Goal: Task Accomplishment & Management: Manage account settings

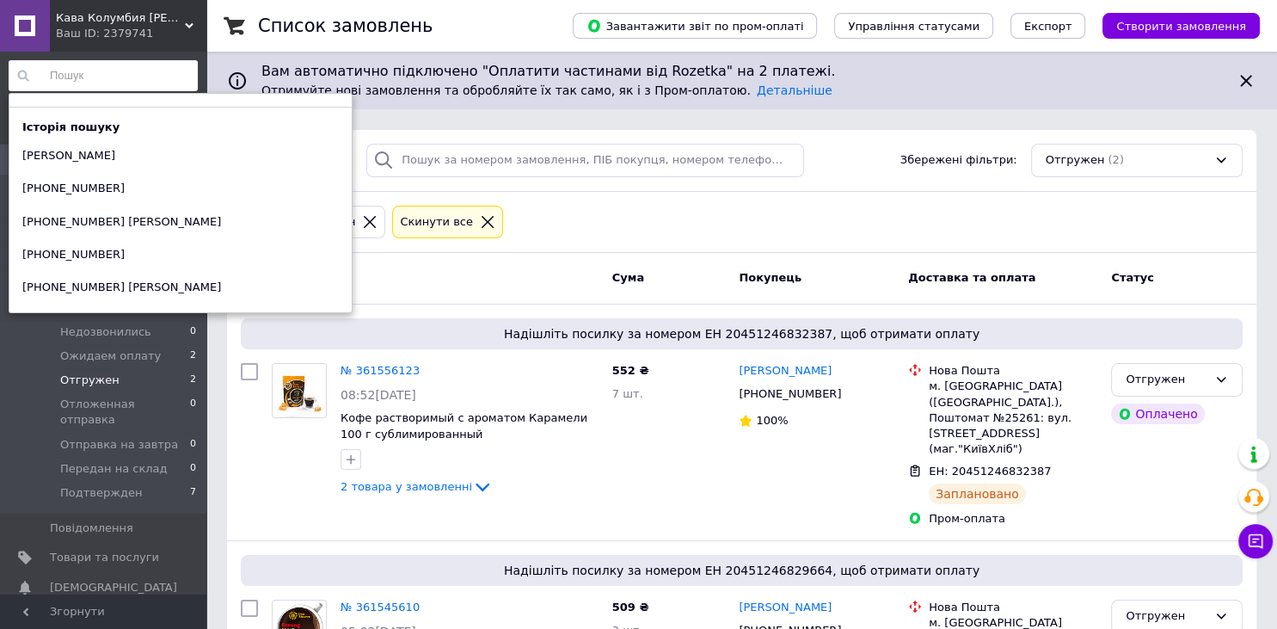
click at [81, 70] on input at bounding box center [103, 75] width 189 height 31
paste input "380960253552"
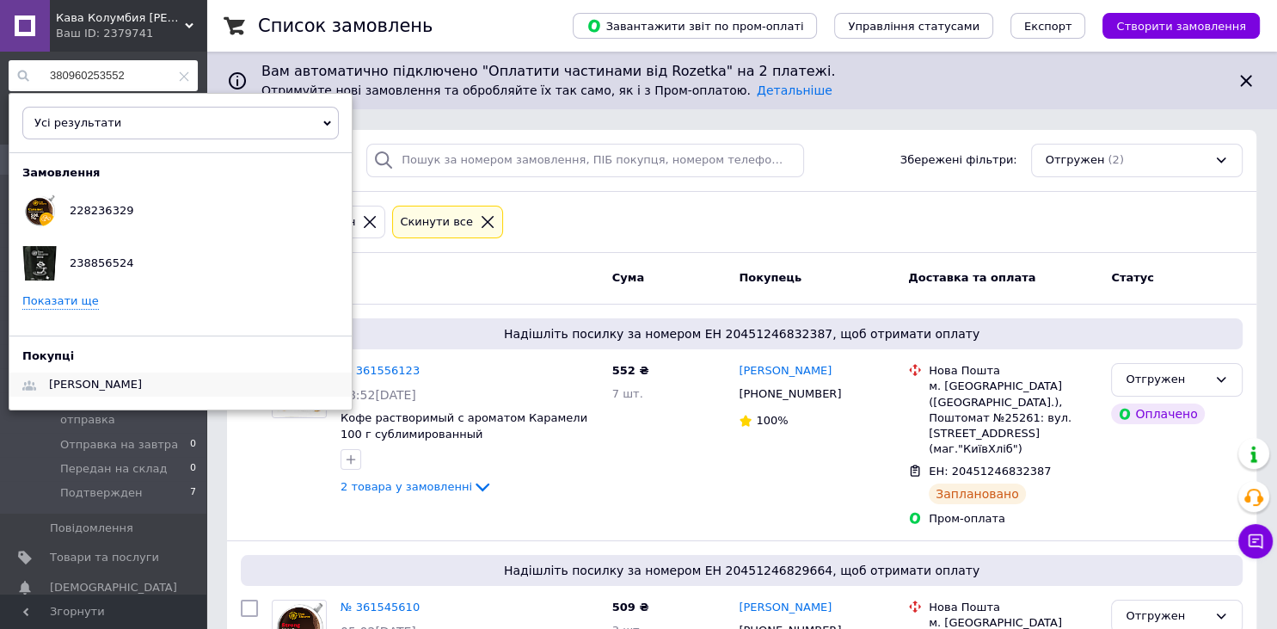
type input "380960253552"
click at [80, 383] on span "[PERSON_NAME]" at bounding box center [95, 383] width 93 height 13
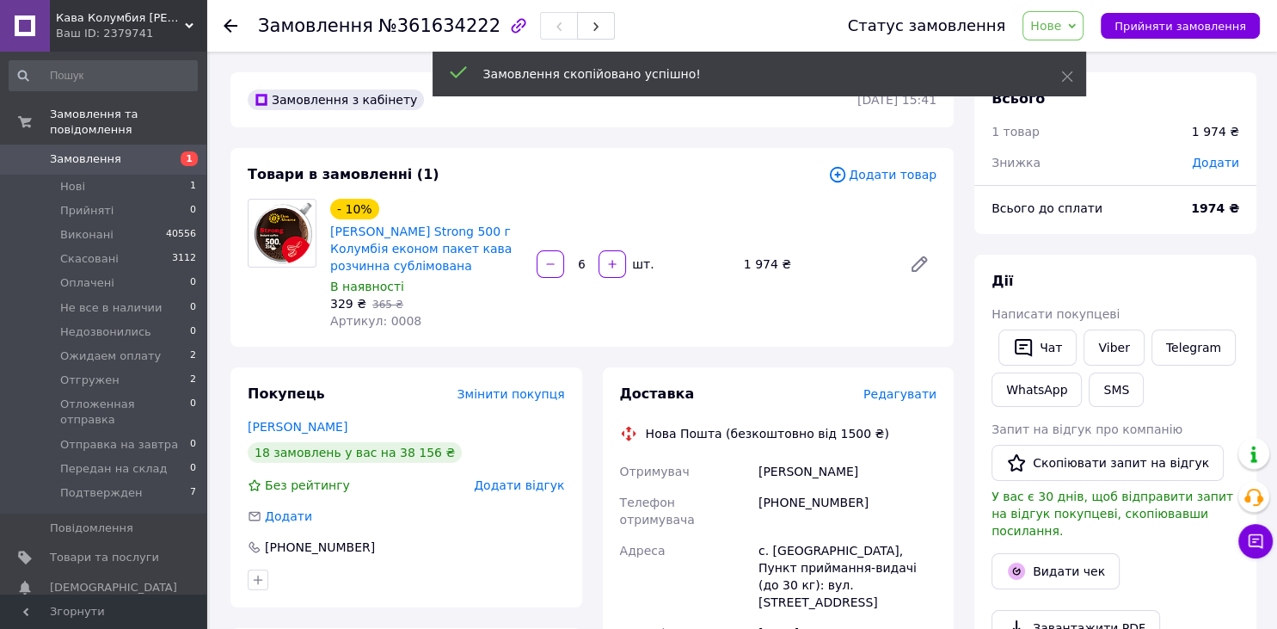
click at [1083, 21] on span "Нове" at bounding box center [1052, 25] width 61 height 29
click at [1090, 52] on li "Прийнято" at bounding box center [1098, 60] width 150 height 26
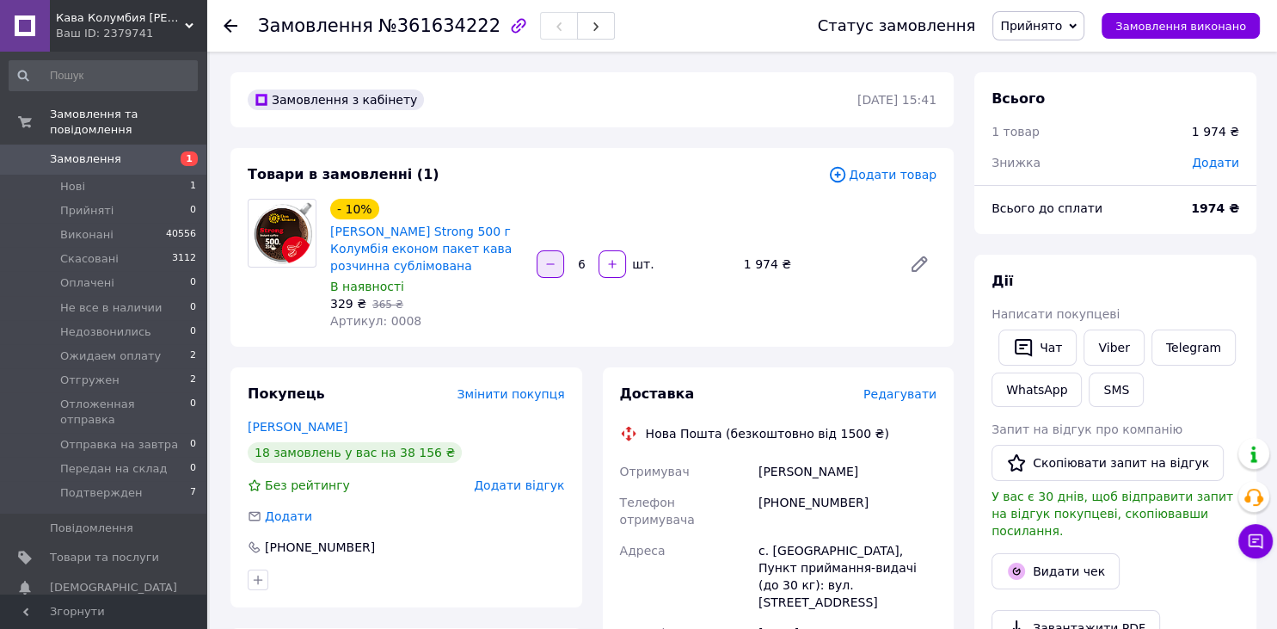
click at [540, 262] on button "button" at bounding box center [551, 264] width 28 height 28
click at [623, 263] on button "button" at bounding box center [612, 264] width 28 height 28
type input "6"
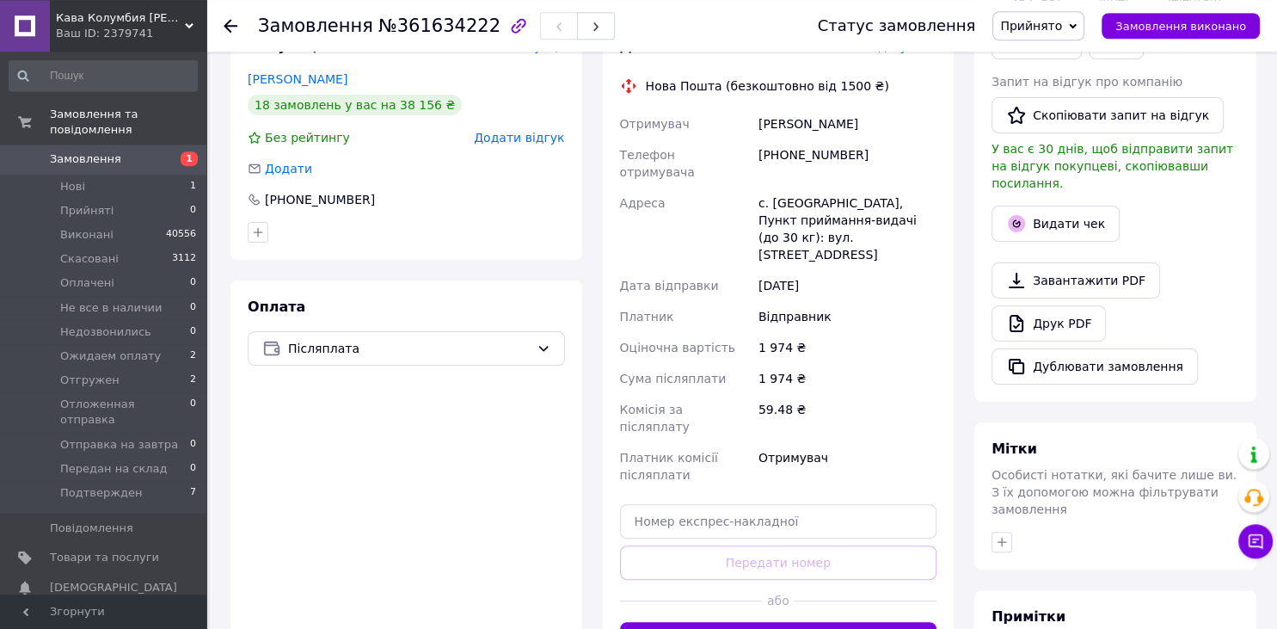
scroll to position [363, 0]
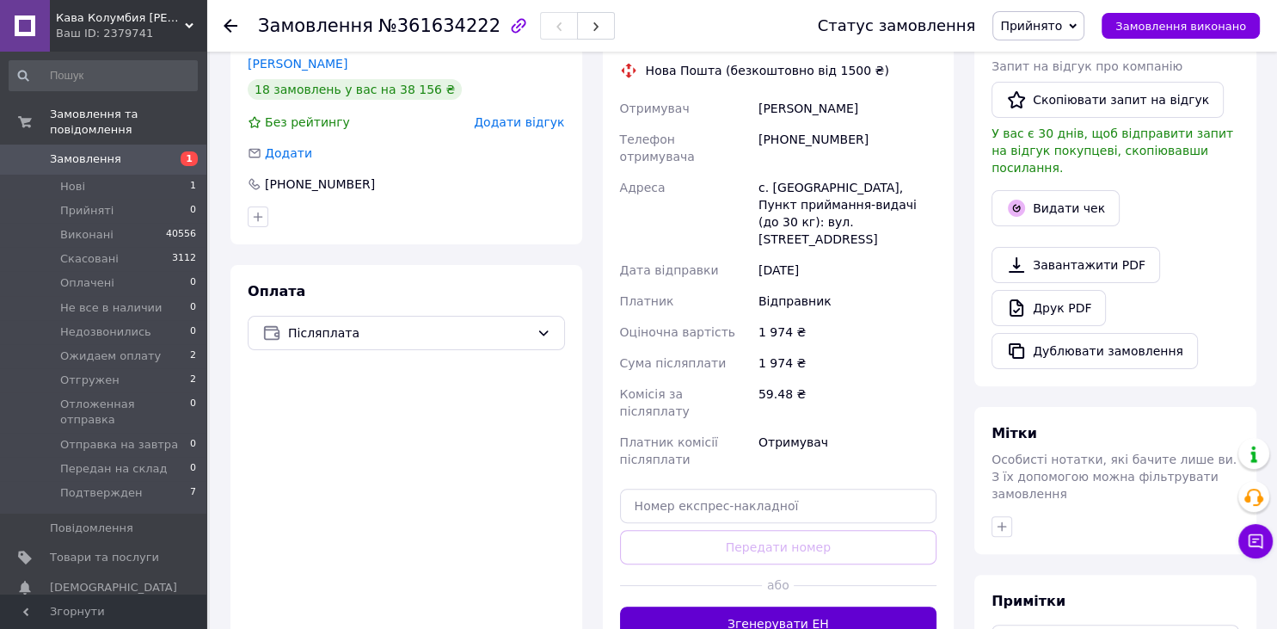
click at [762, 606] on button "Згенерувати ЕН" at bounding box center [778, 623] width 317 height 34
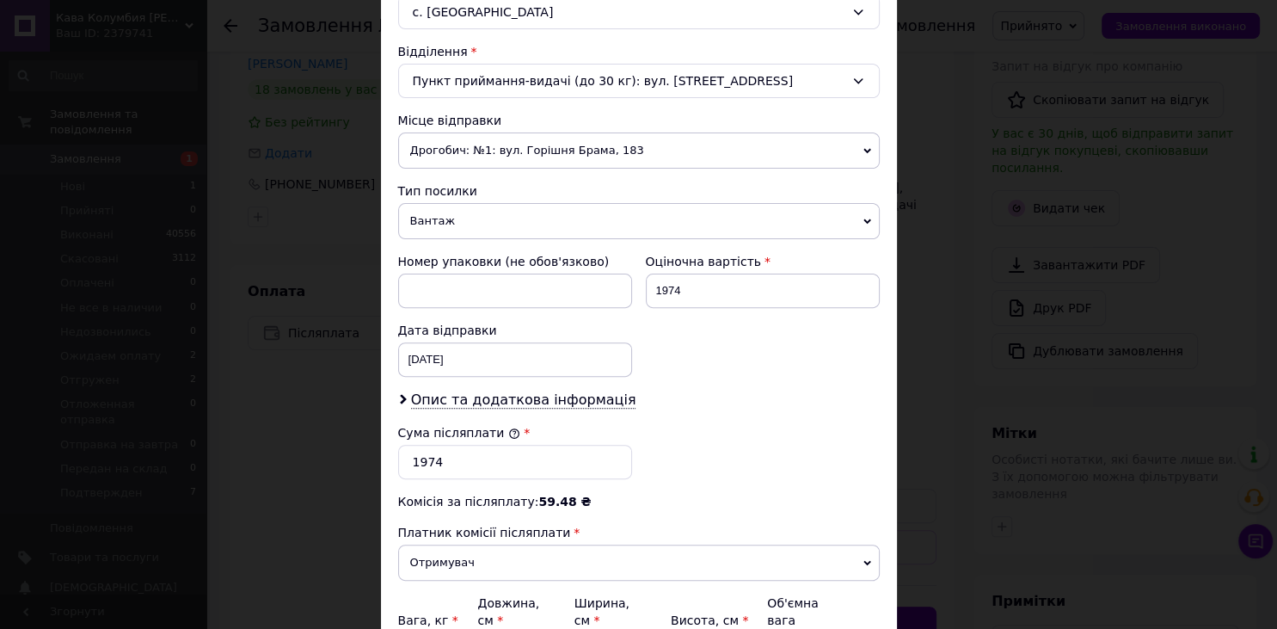
scroll to position [569, 0]
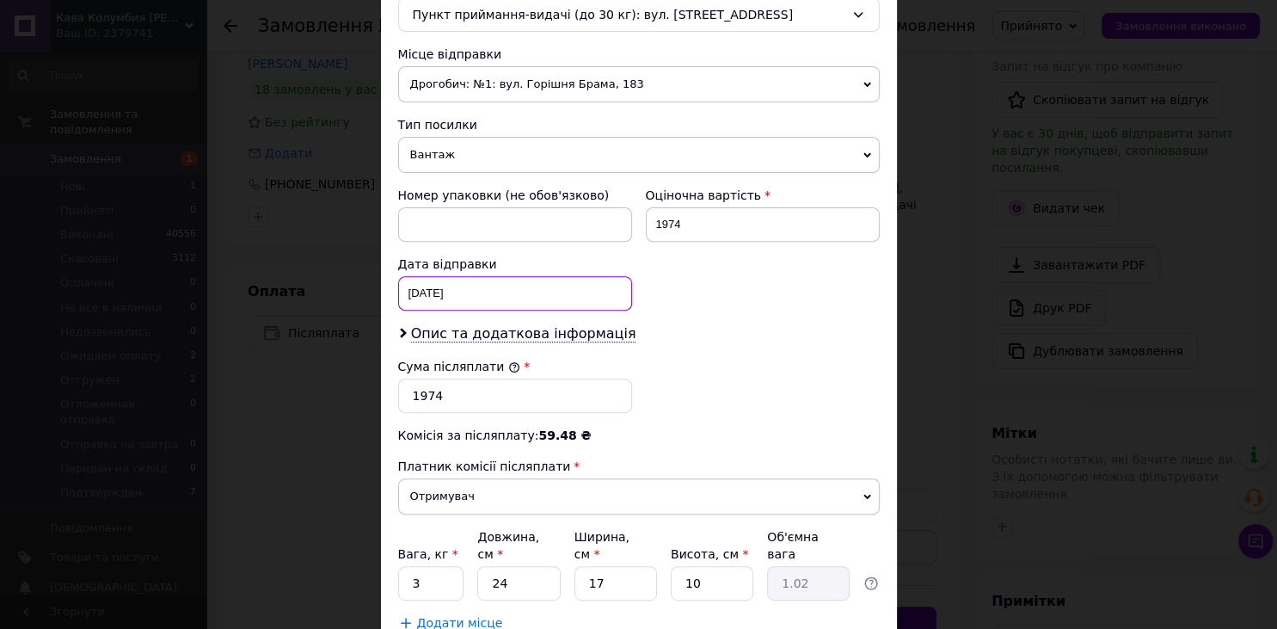
click at [490, 286] on input "13.08.2025" at bounding box center [515, 293] width 234 height 34
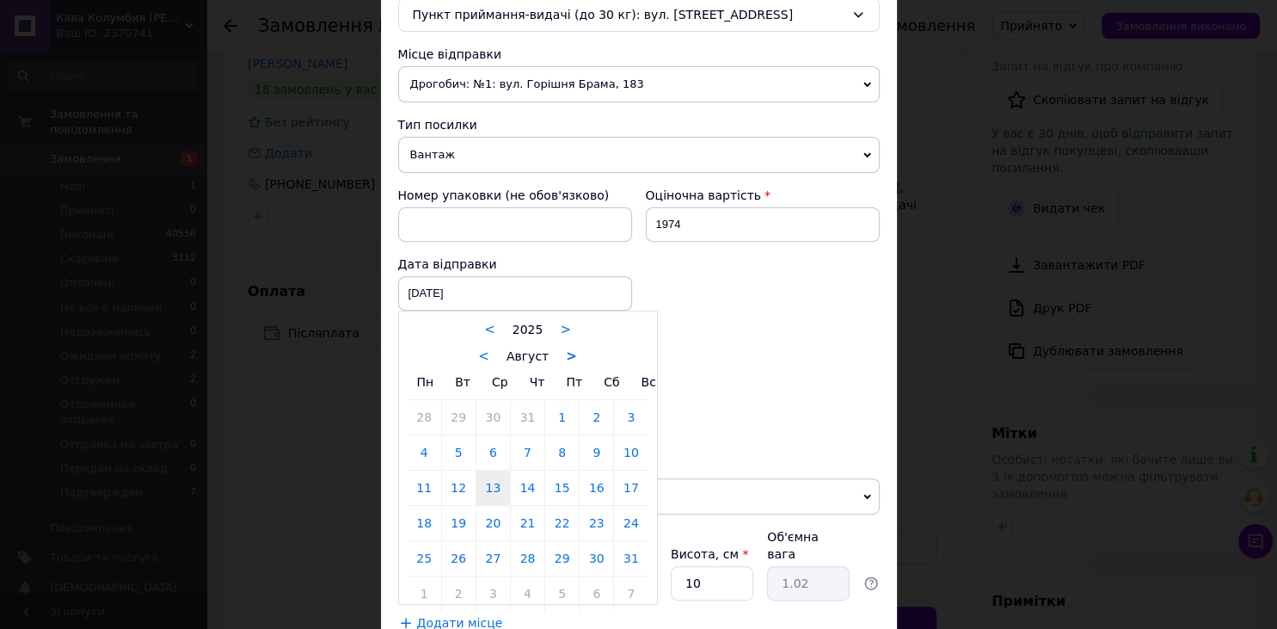
click at [566, 358] on link ">" at bounding box center [571, 355] width 11 height 15
click at [560, 453] on link "12" at bounding box center [562, 452] width 34 height 34
click at [469, 285] on input "[DATE]" at bounding box center [515, 293] width 234 height 34
click at [428, 476] on link "15" at bounding box center [425, 487] width 34 height 34
type input "15.09.2025"
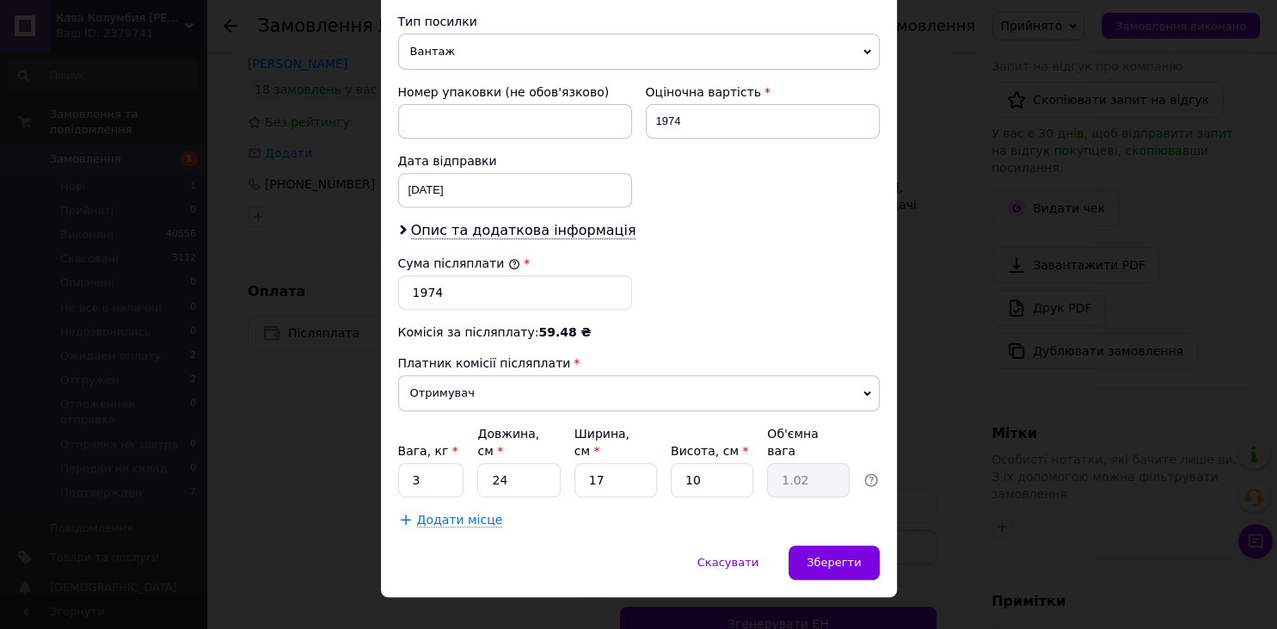
scroll to position [678, 0]
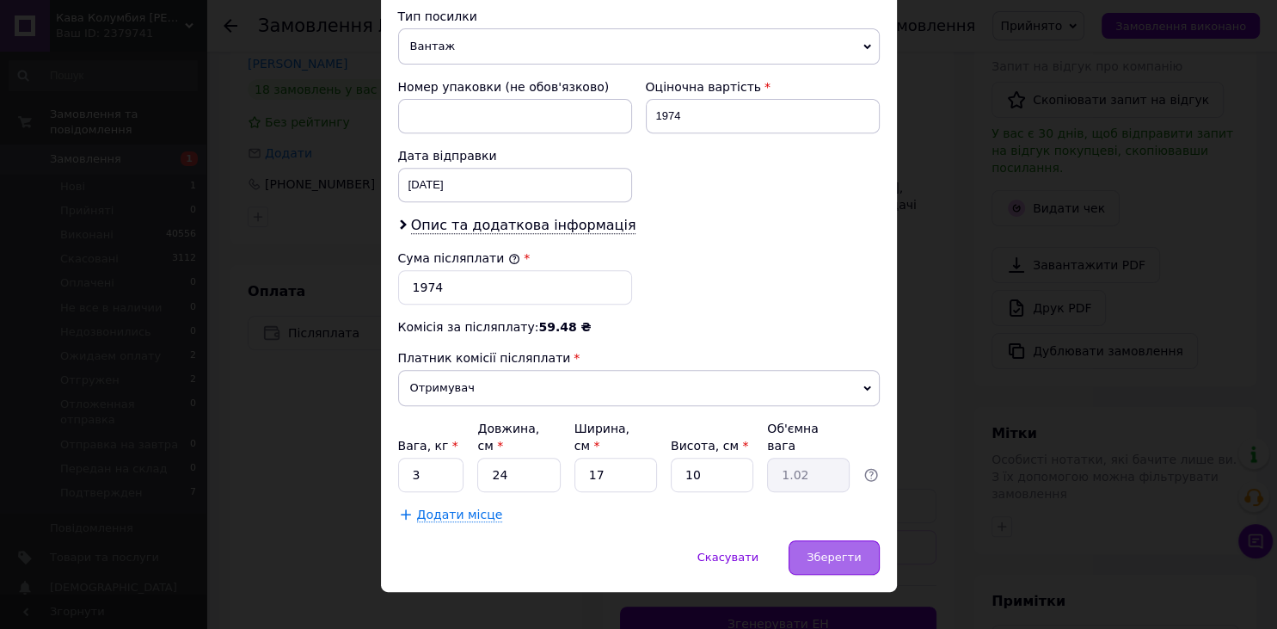
click at [836, 540] on div "Зберегти" at bounding box center [834, 557] width 90 height 34
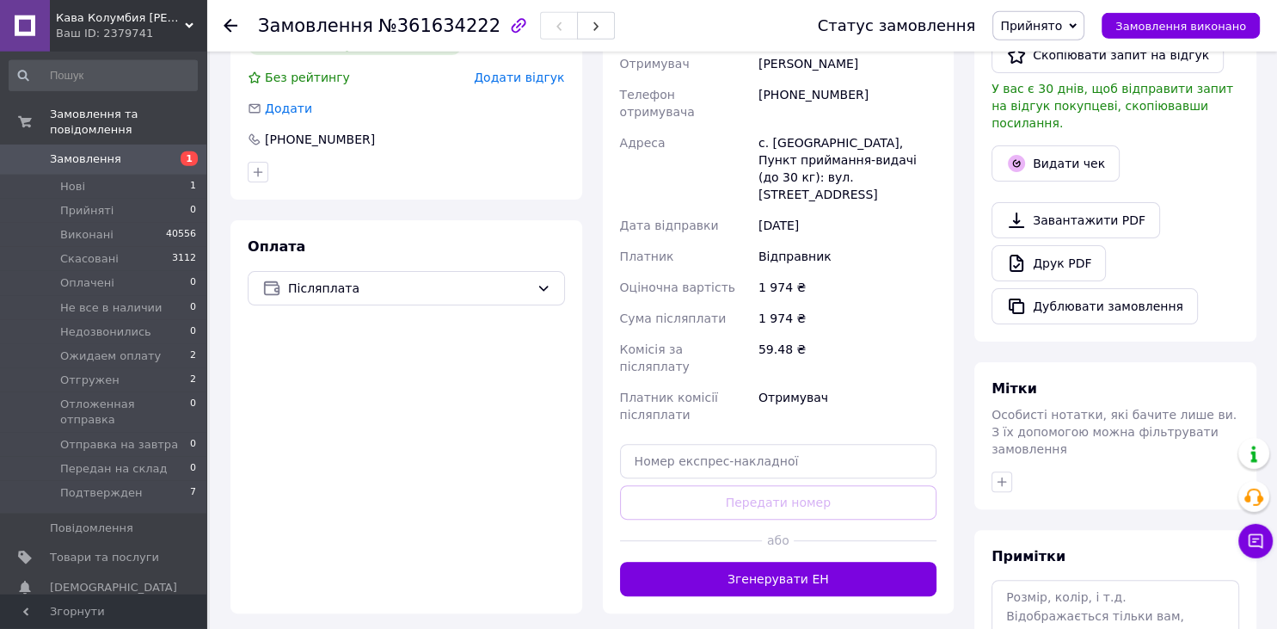
scroll to position [544, 0]
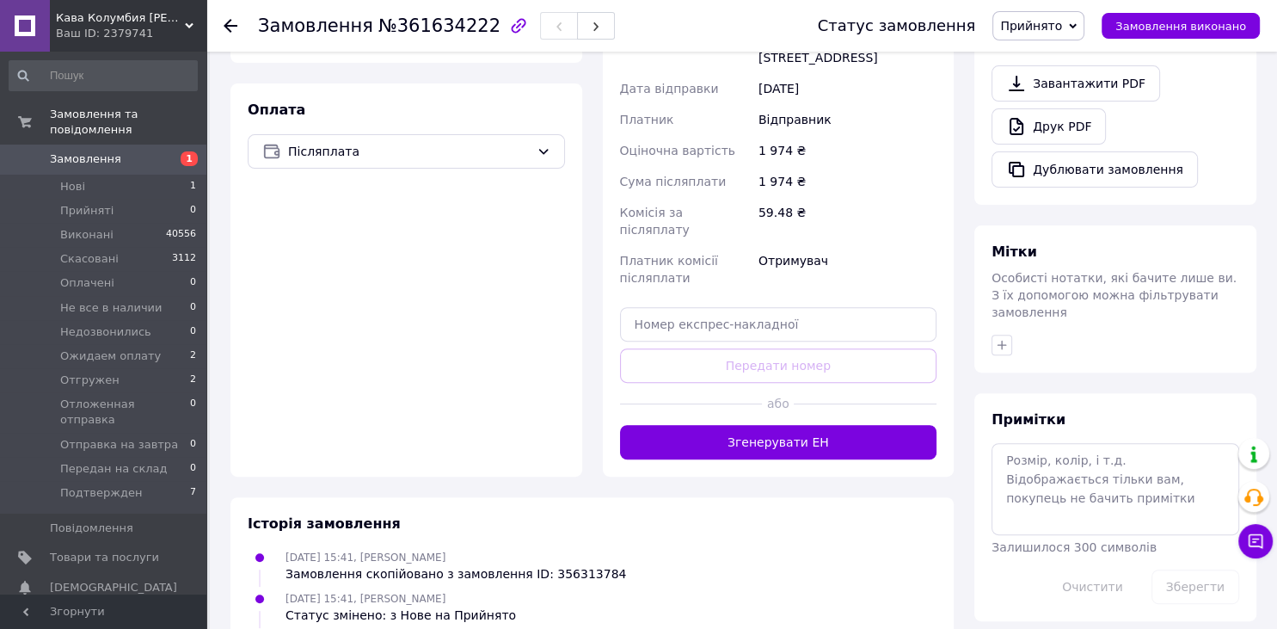
click at [775, 425] on button "Згенерувати ЕН" at bounding box center [778, 442] width 317 height 34
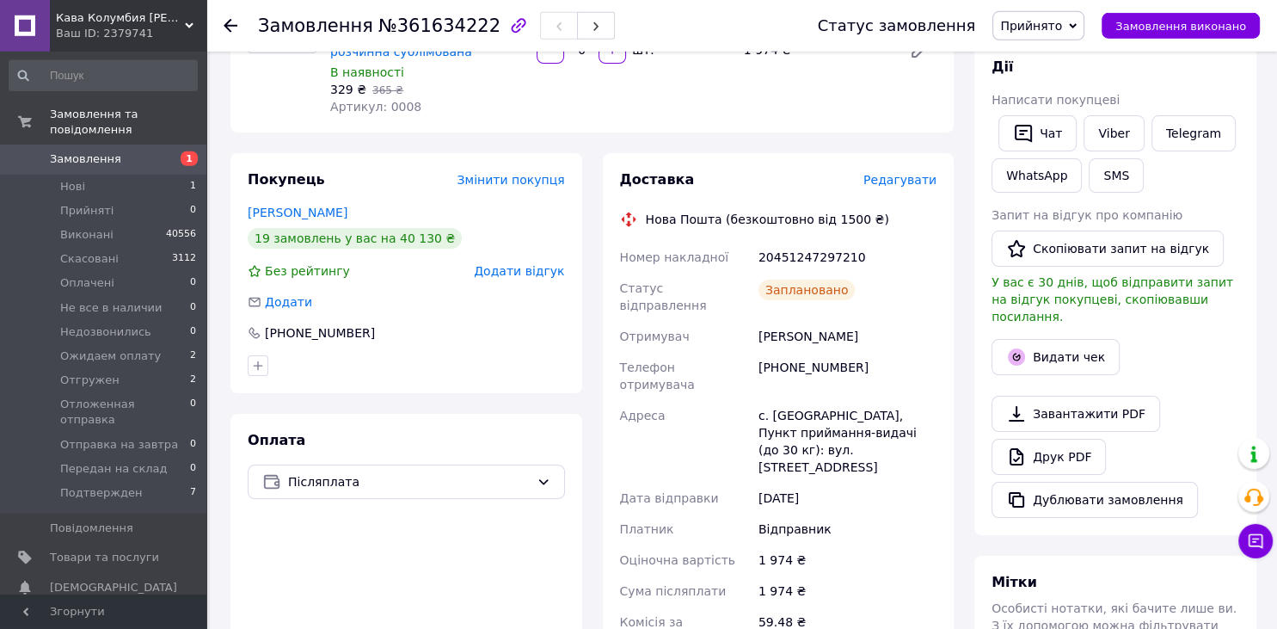
scroll to position [90, 0]
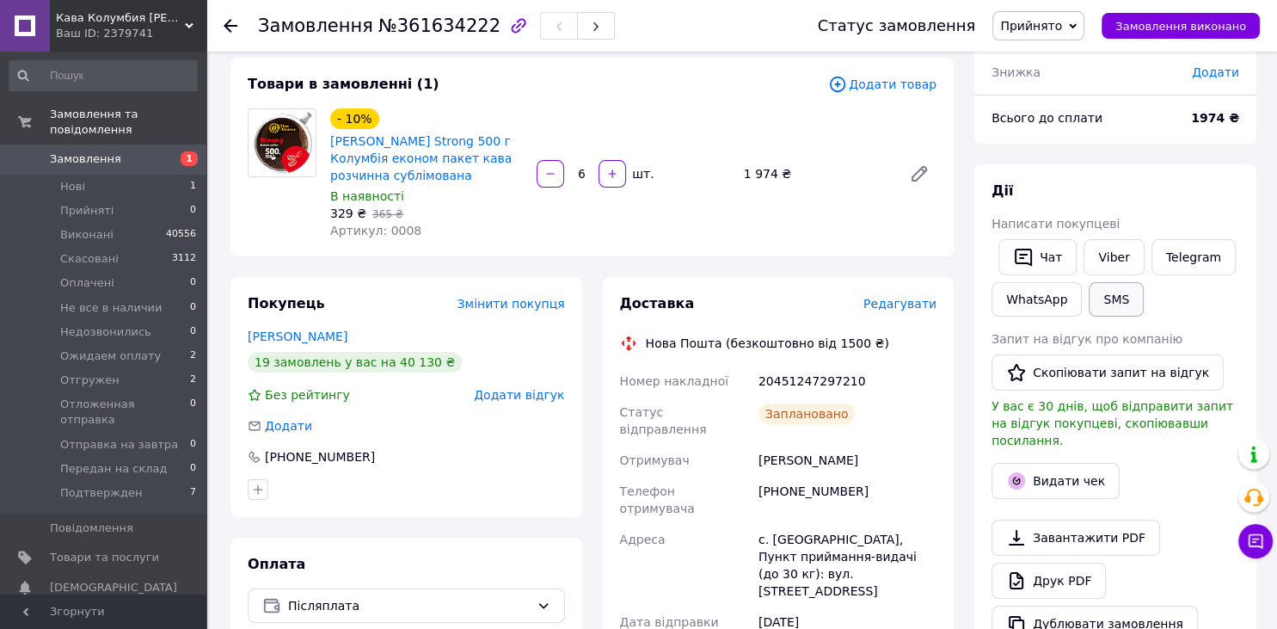
click at [1119, 291] on button "SMS" at bounding box center [1116, 299] width 55 height 34
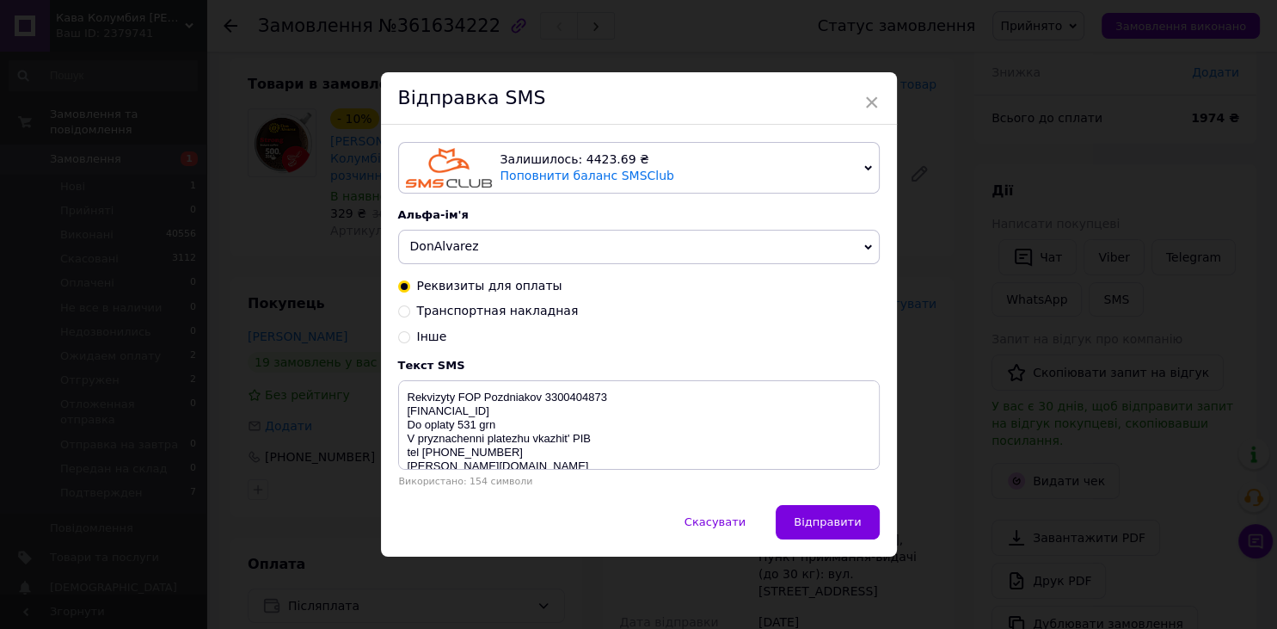
click at [402, 310] on input "Транспортная накладная" at bounding box center [404, 310] width 12 height 12
radio input "true"
radio input "false"
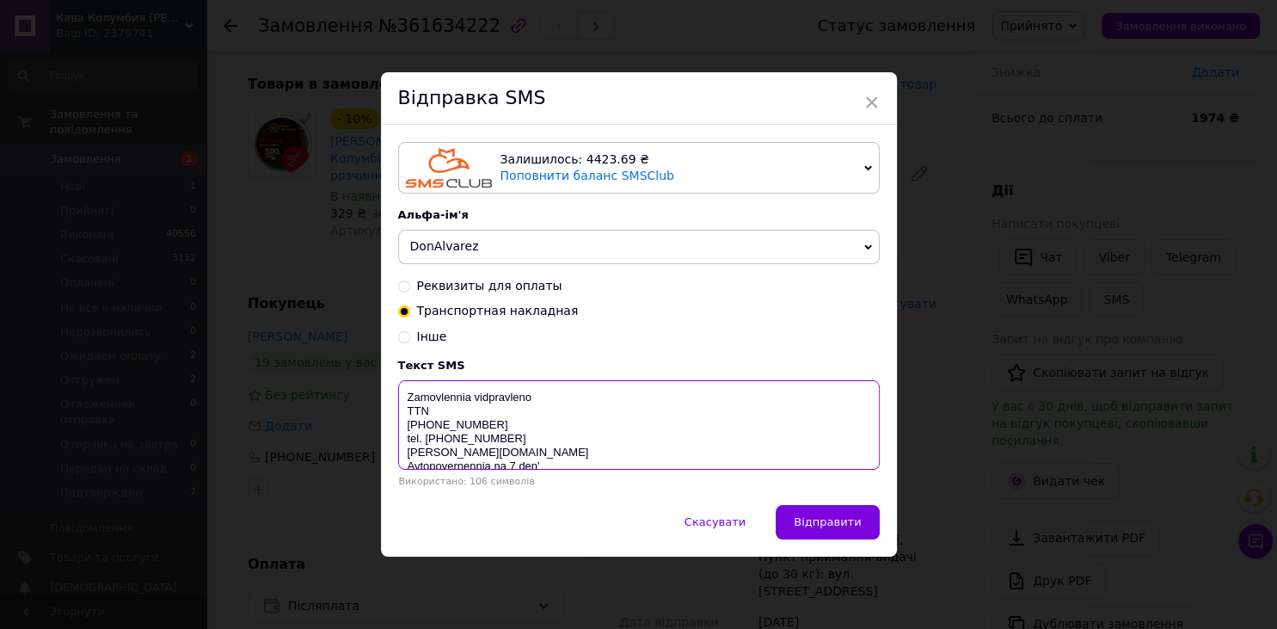
drag, startPoint x: 502, startPoint y: 428, endPoint x: 401, endPoint y: 423, distance: 101.6
click at [401, 423] on textarea "Zamovlennia vidpravleno TTN 59998085274408 tel. 0505793077 don-alvarez.com.ua A…" at bounding box center [639, 424] width 482 height 89
paste textarea "20451247297210"
click at [562, 407] on textarea "Zamovlennia vidpravleno TTN 20451247297210 tel. 0505793077 don-alvarez.com.ua A…" at bounding box center [639, 424] width 482 height 89
type textarea "Zamovlennia vidpravка 15.09 TTN 20451247297210 tel. 0505793077 don-alvarez.com.…"
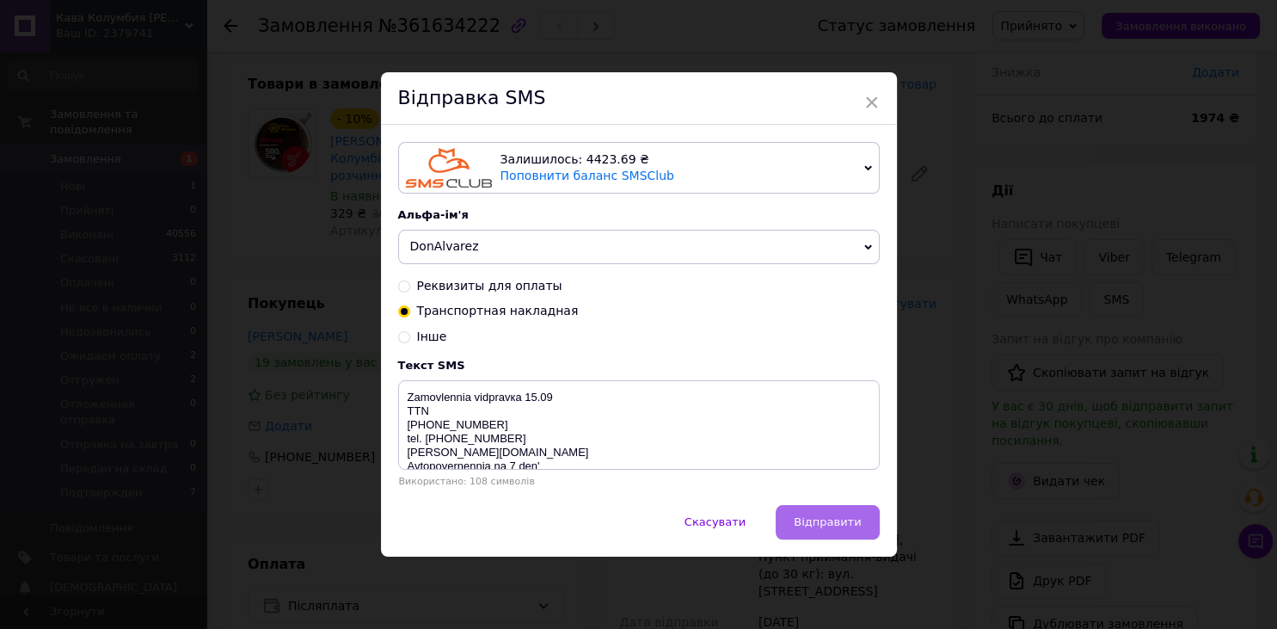
click at [836, 533] on button "Відправити" at bounding box center [827, 522] width 103 height 34
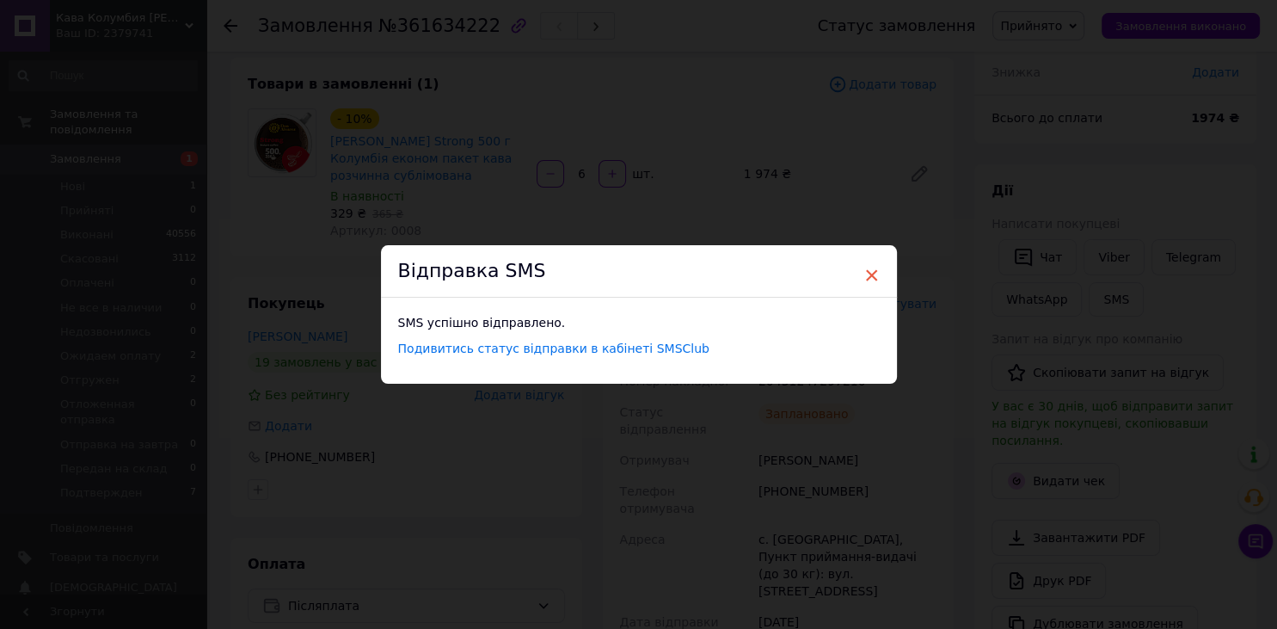
click at [868, 272] on span "×" at bounding box center [871, 275] width 15 height 29
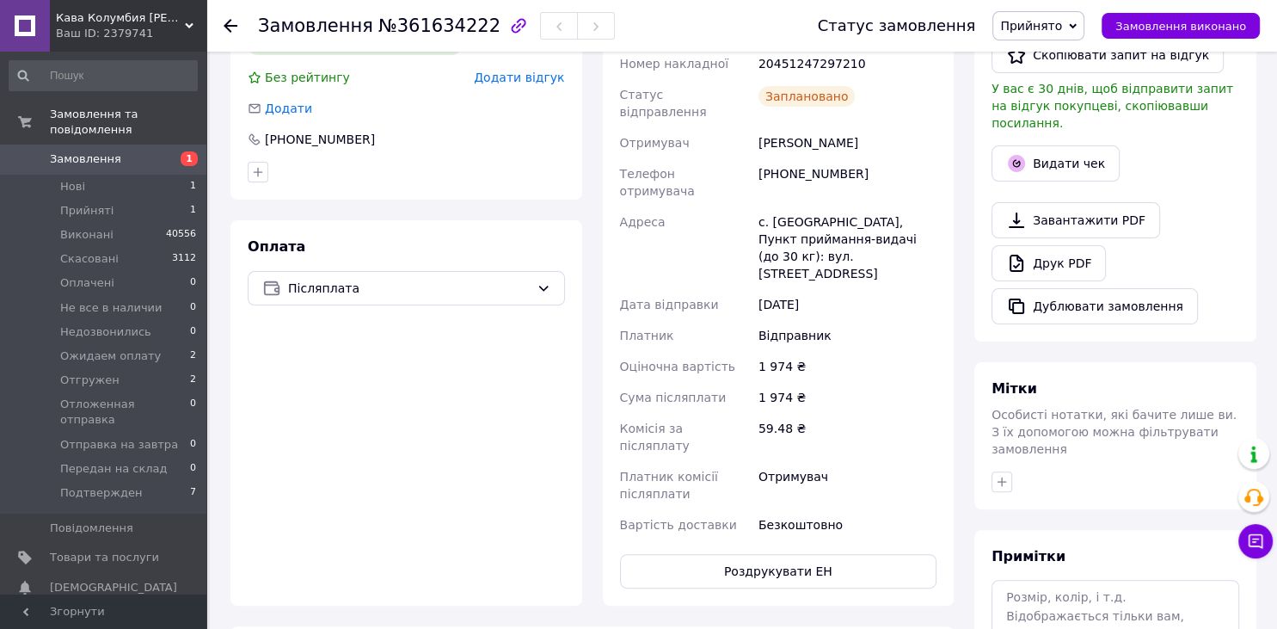
scroll to position [45, 0]
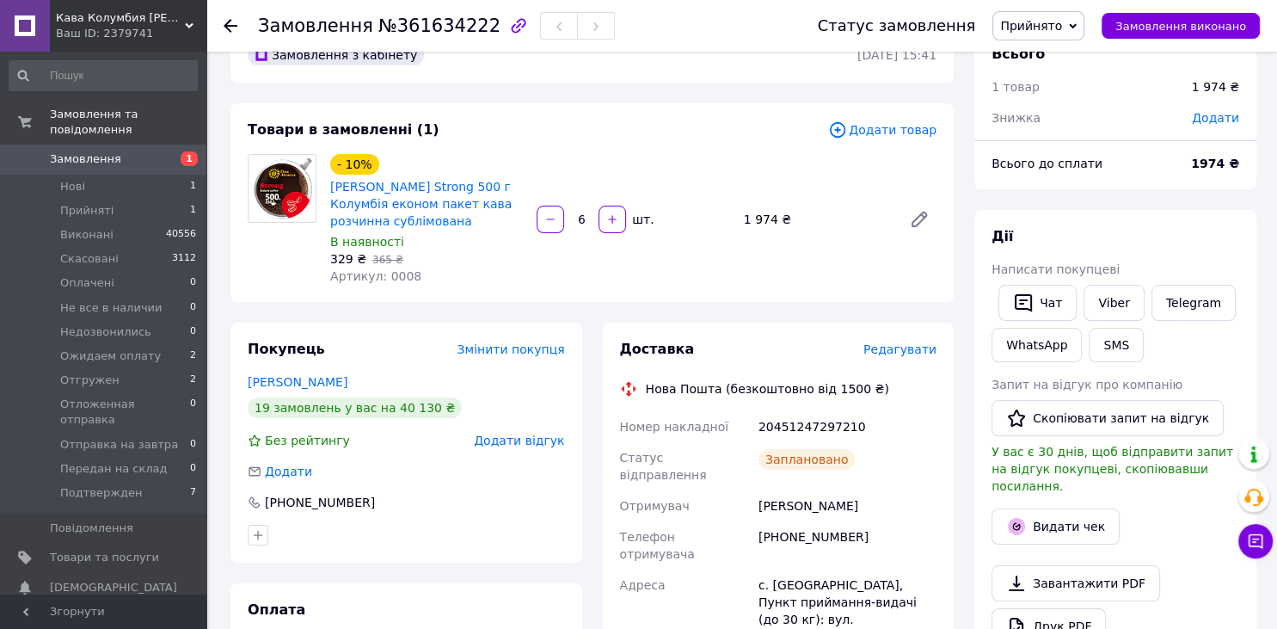
drag, startPoint x: 1068, startPoint y: 32, endPoint x: 1065, endPoint y: 65, distance: 33.6
click at [1062, 31] on span "Прийнято" at bounding box center [1031, 26] width 62 height 14
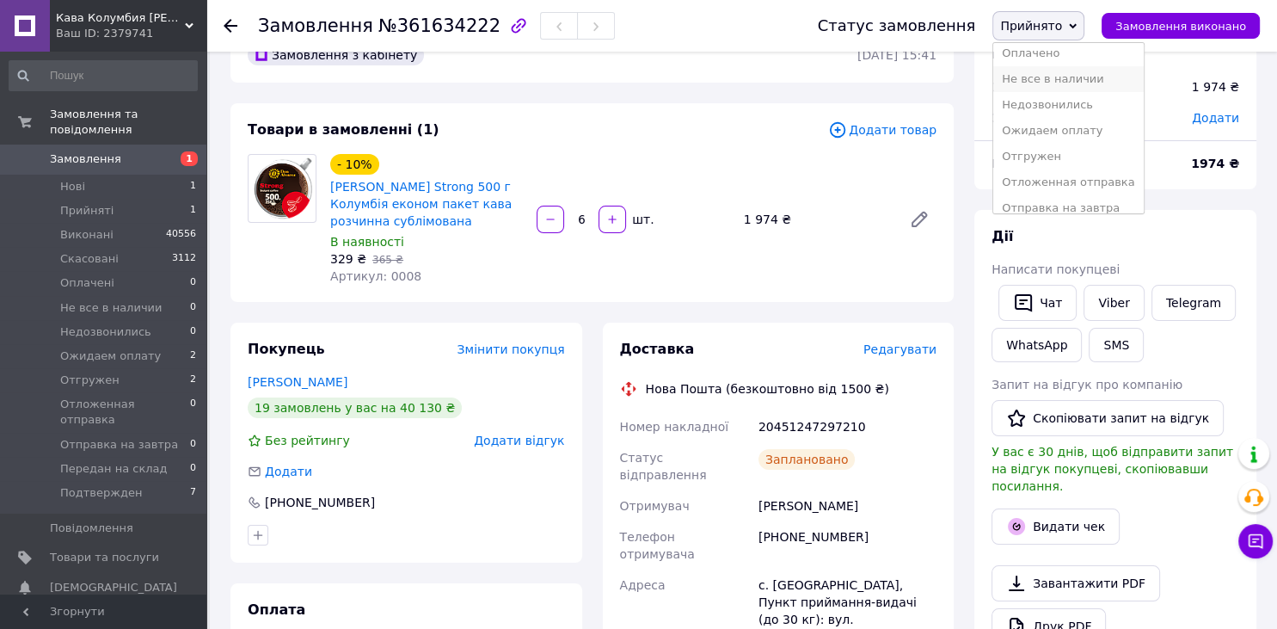
scroll to position [90, 0]
click at [1057, 169] on li "Отправка на завтра" at bounding box center [1068, 176] width 150 height 26
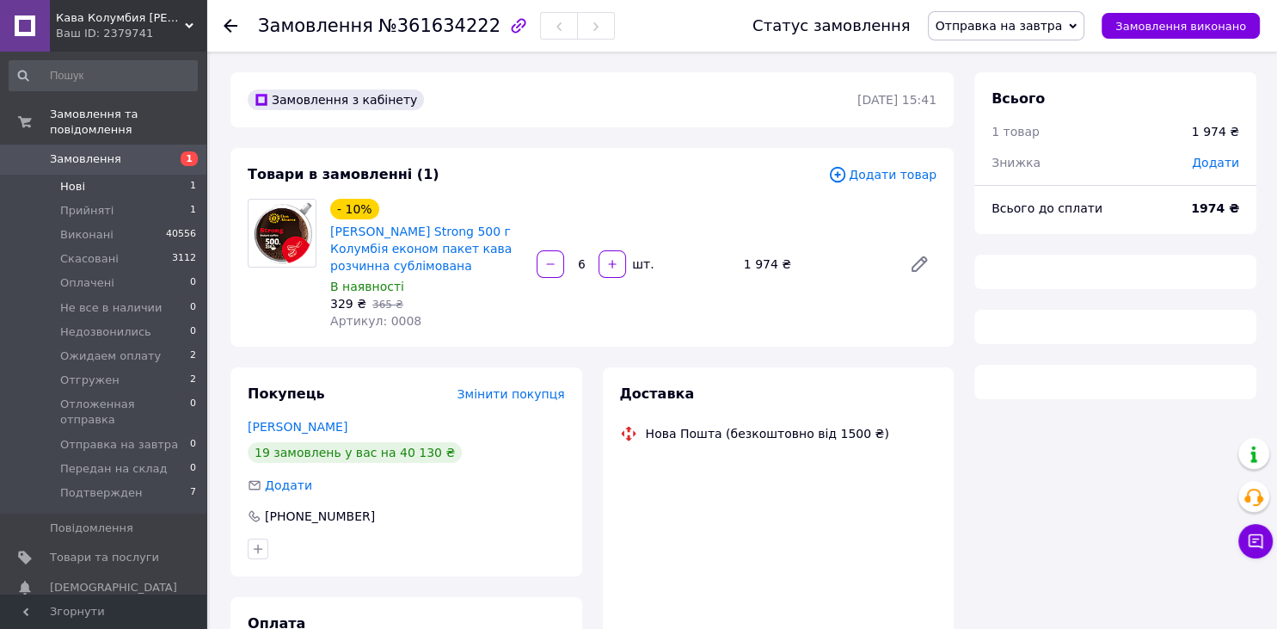
click at [112, 175] on li "Нові 1" at bounding box center [103, 187] width 206 height 24
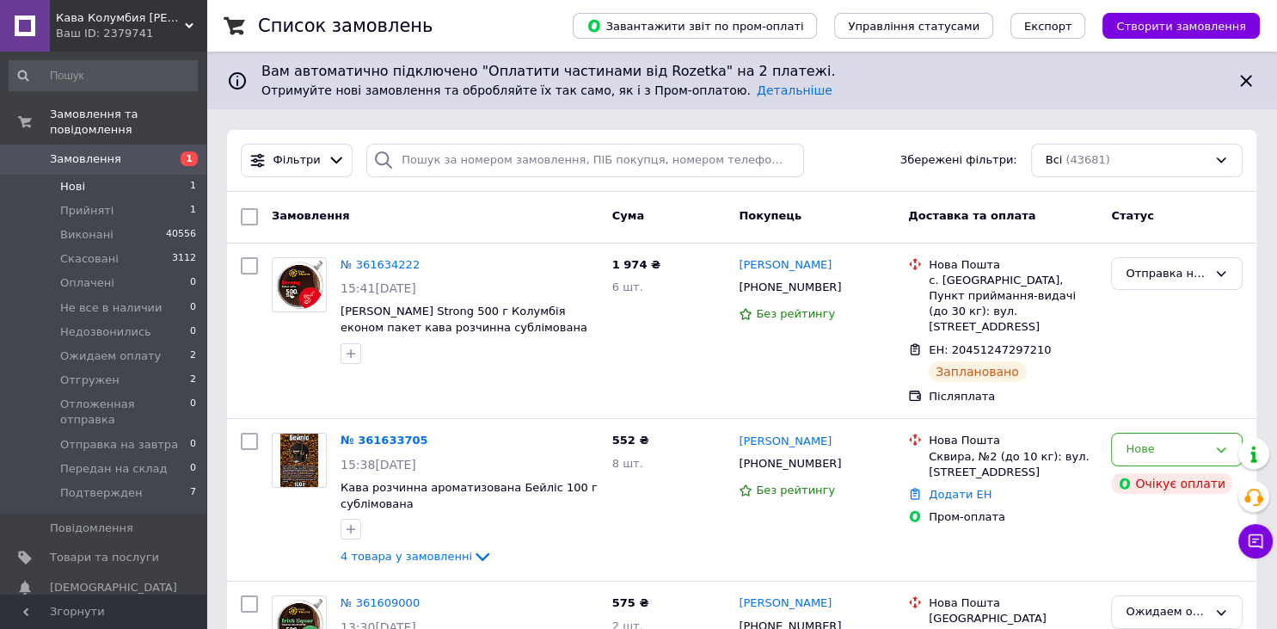
click at [116, 175] on li "Нові 1" at bounding box center [103, 187] width 206 height 24
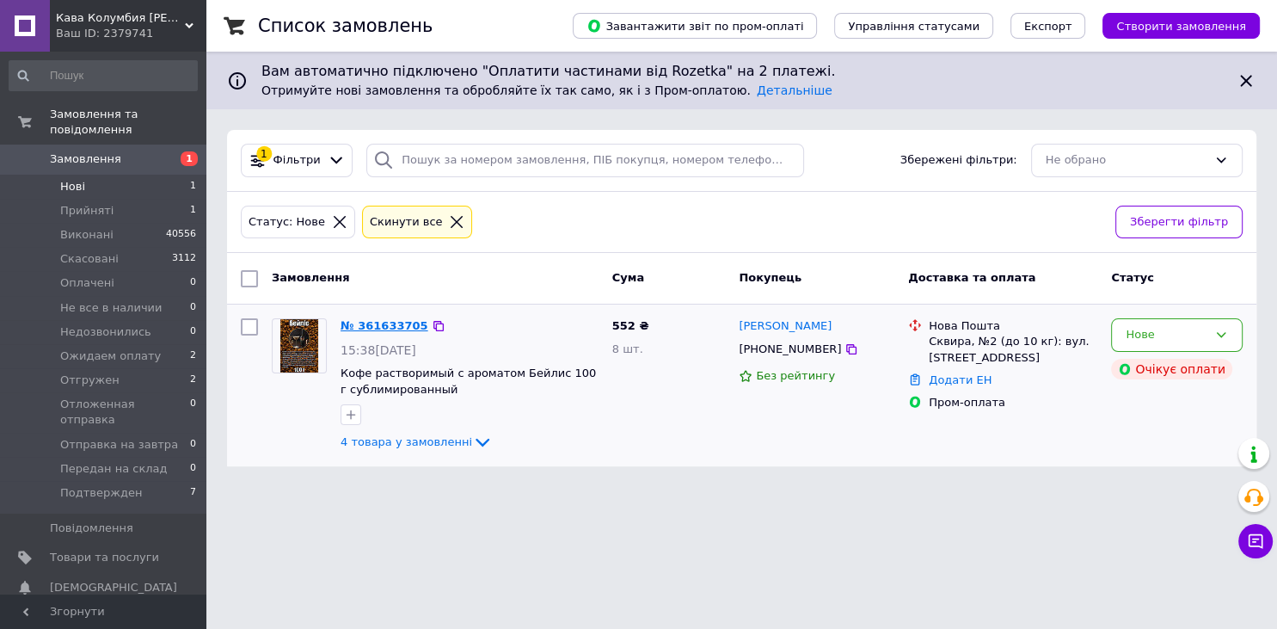
click at [359, 328] on link "№ 361633705" at bounding box center [385, 325] width 88 height 13
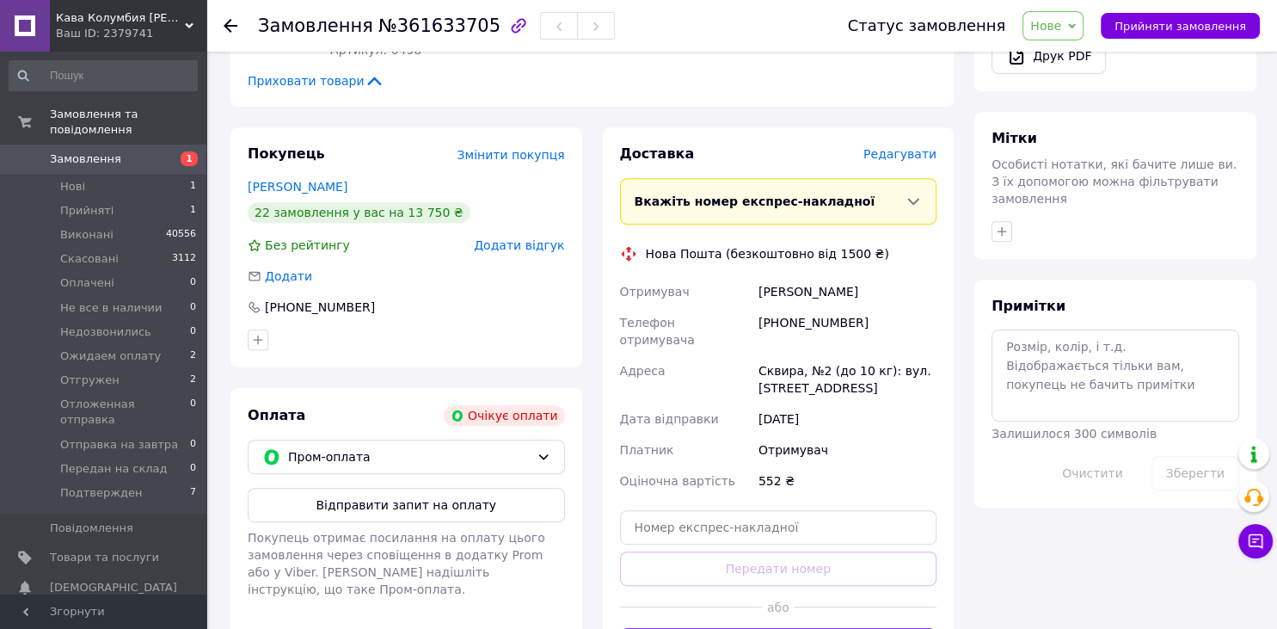
scroll to position [817, 0]
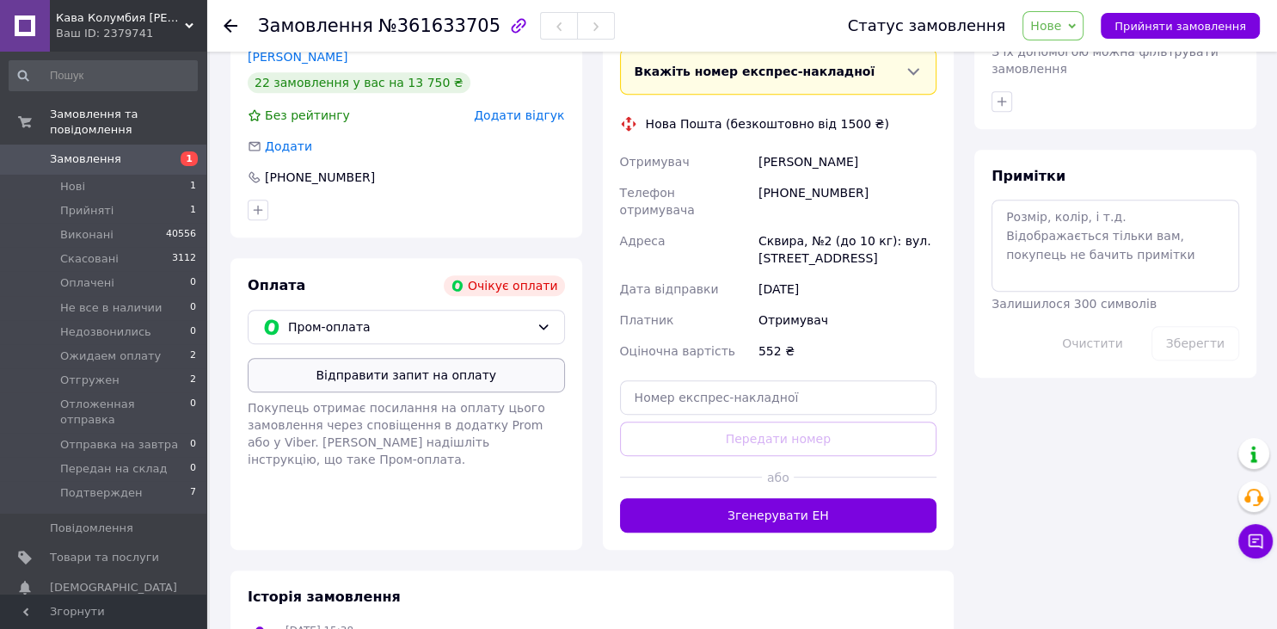
click at [377, 361] on button "Відправити запит на оплату" at bounding box center [406, 375] width 317 height 34
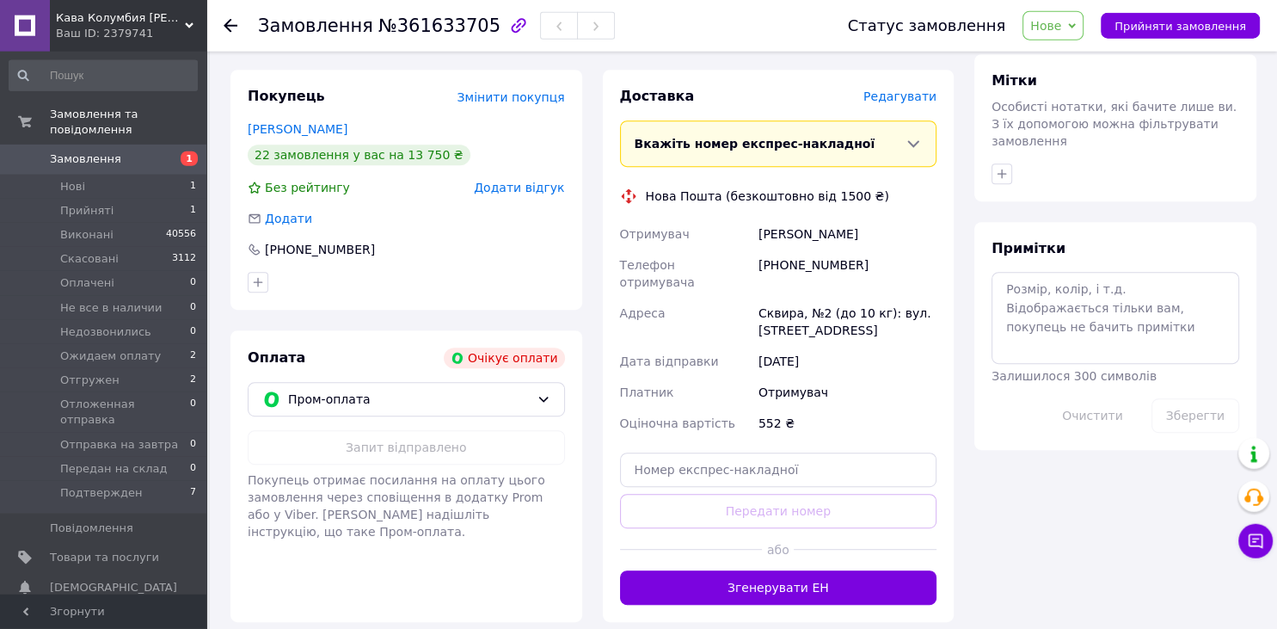
scroll to position [665, 0]
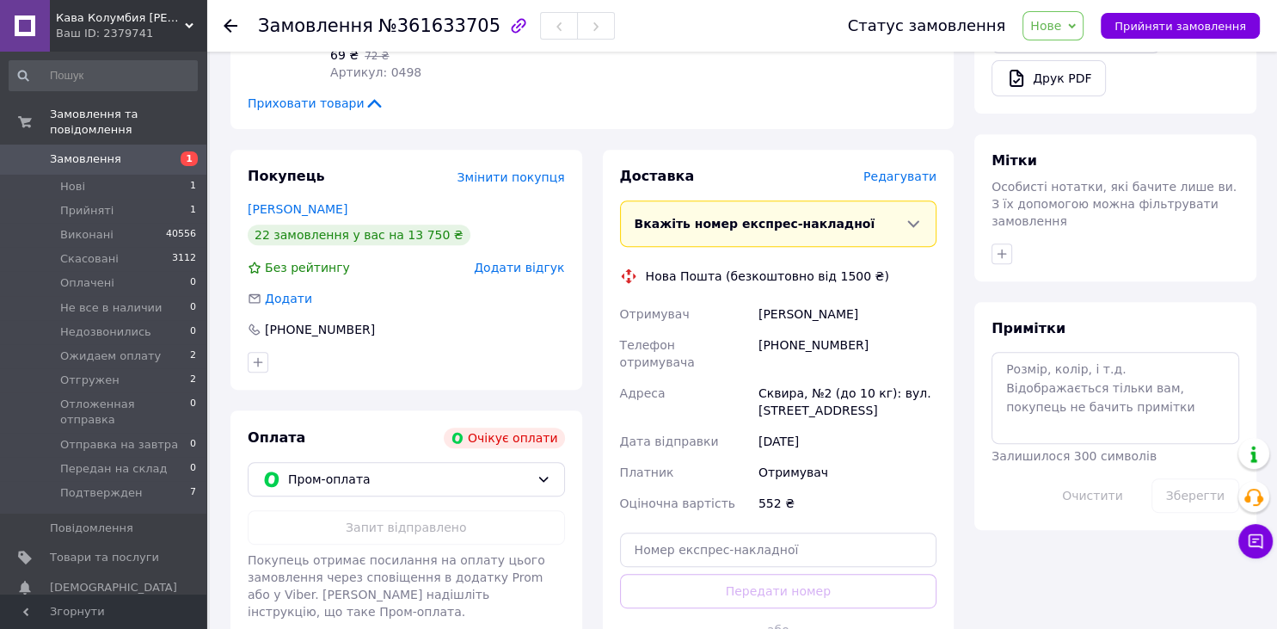
click at [1061, 21] on span "Нове" at bounding box center [1045, 26] width 31 height 14
drag, startPoint x: 1071, startPoint y: 61, endPoint x: 1037, endPoint y: 118, distance: 66.4
click at [1071, 62] on li "Прийнято" at bounding box center [1098, 60] width 150 height 26
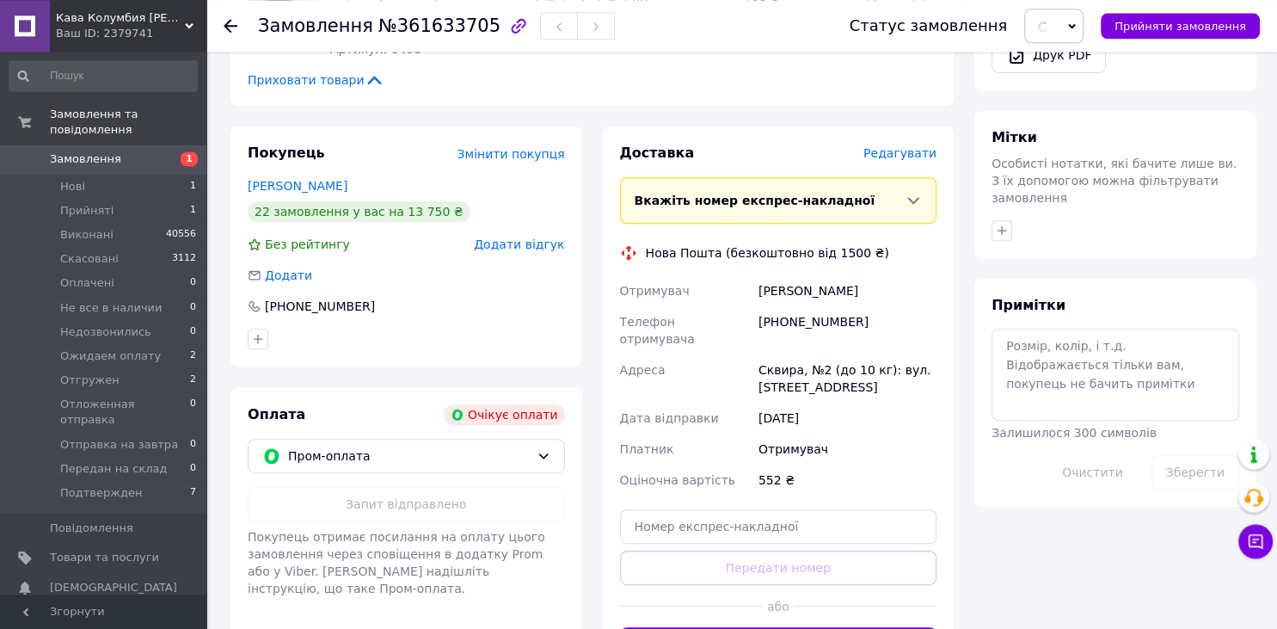
scroll to position [756, 0]
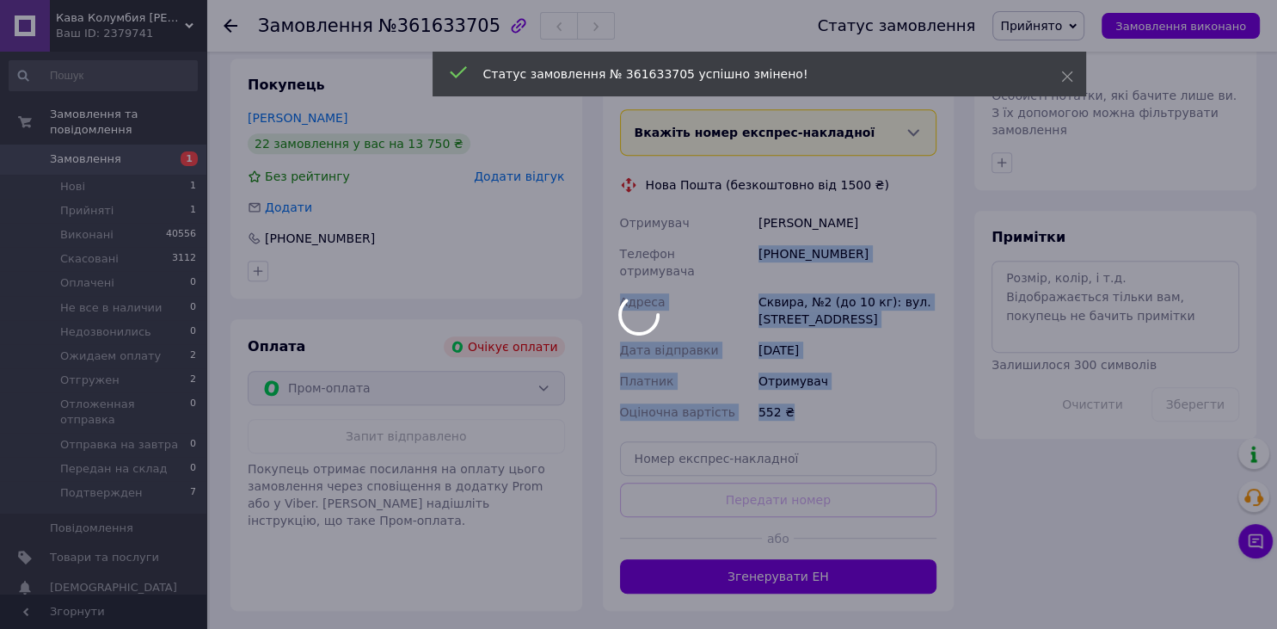
drag, startPoint x: 862, startPoint y: 237, endPoint x: 756, endPoint y: 247, distance: 106.2
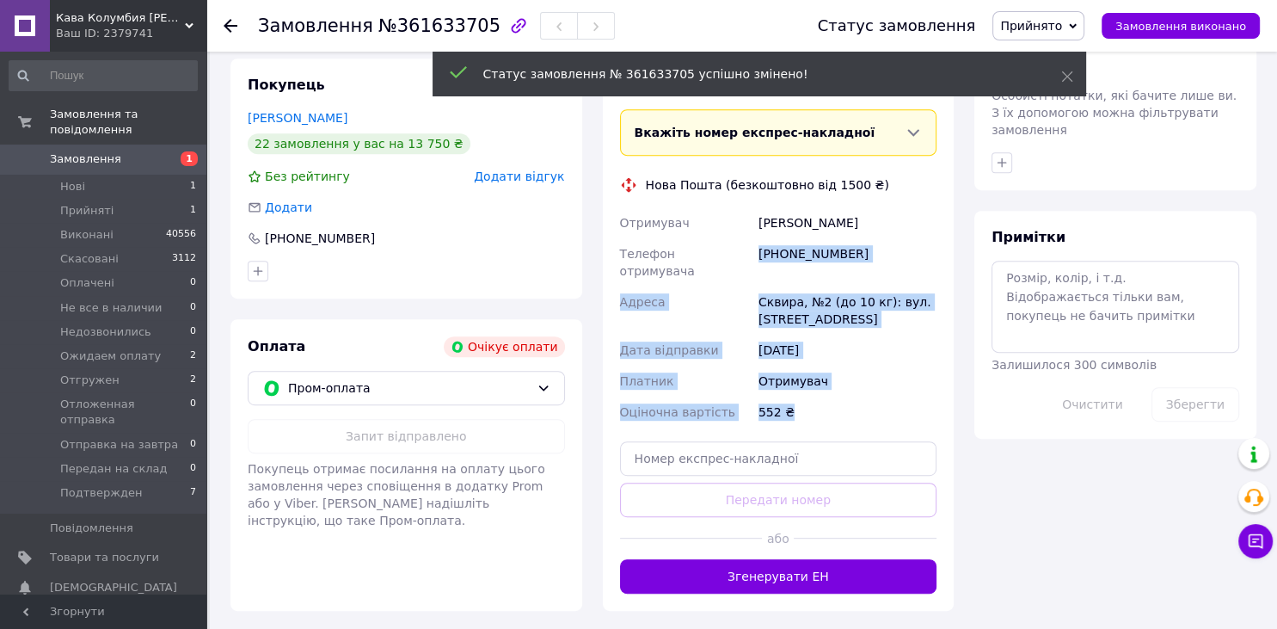
click at [865, 238] on div "+380679352793" at bounding box center [847, 262] width 185 height 48
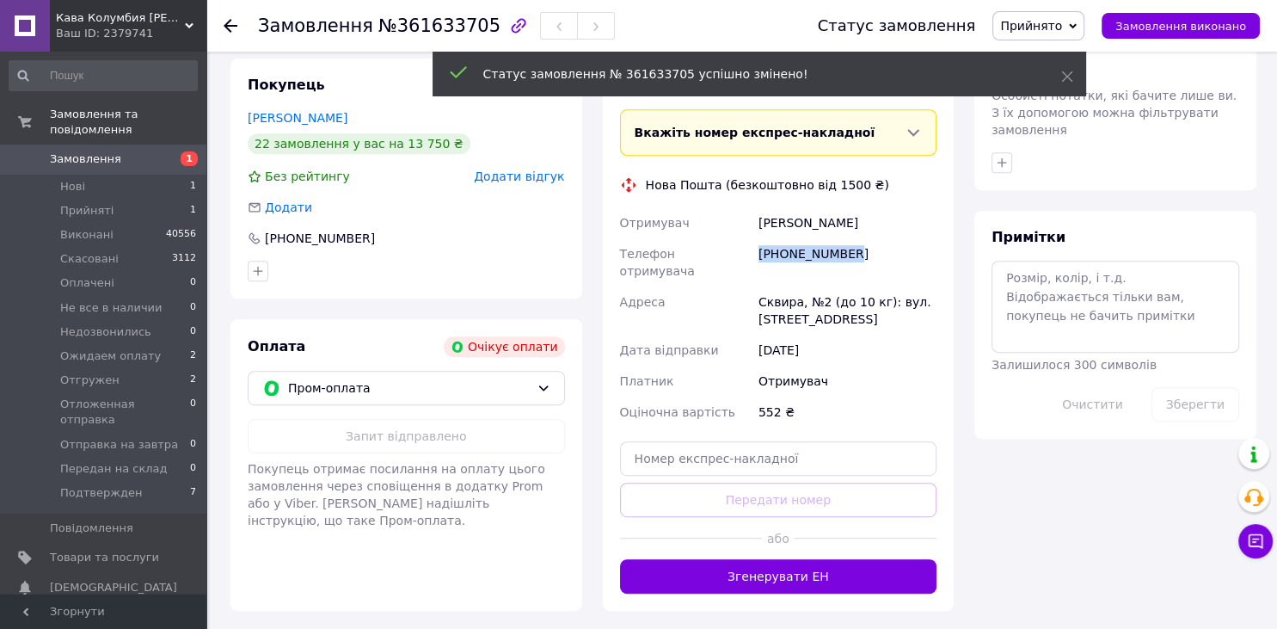
drag, startPoint x: 855, startPoint y: 236, endPoint x: 747, endPoint y: 249, distance: 108.3
click at [747, 249] on div "Отримувач Смирнова Олена Телефон отримувача +380679352793 Адреса Сквира, №2 (до…" at bounding box center [779, 317] width 324 height 220
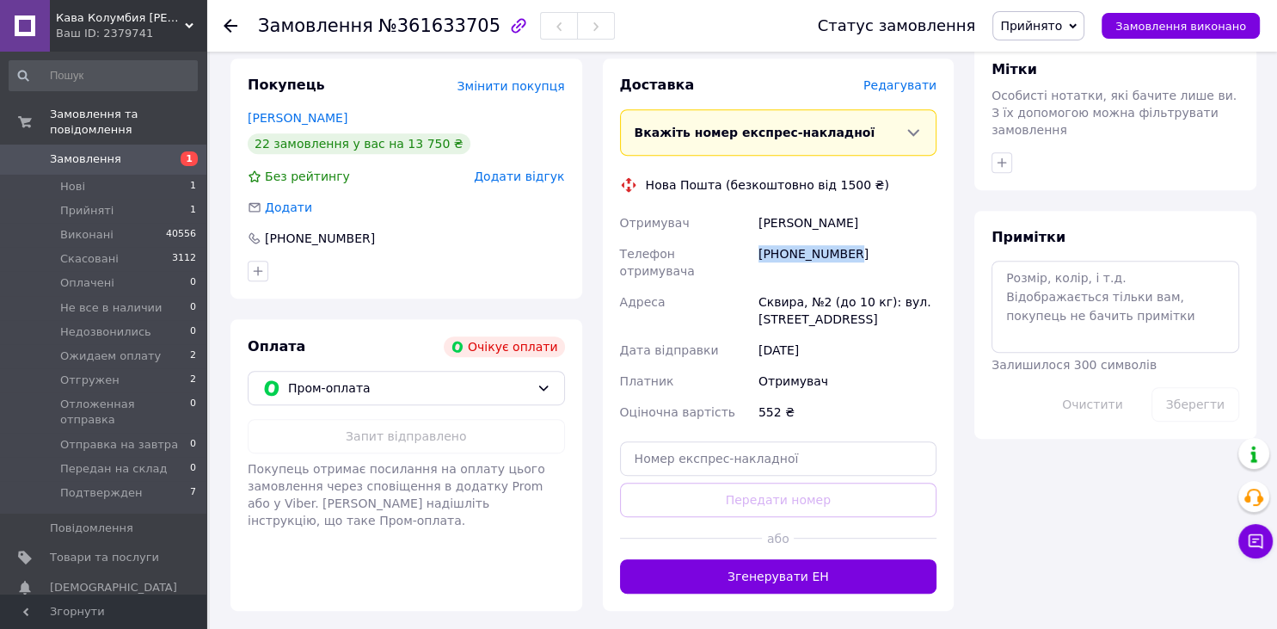
copy div "Телефон отримувача +380679352793"
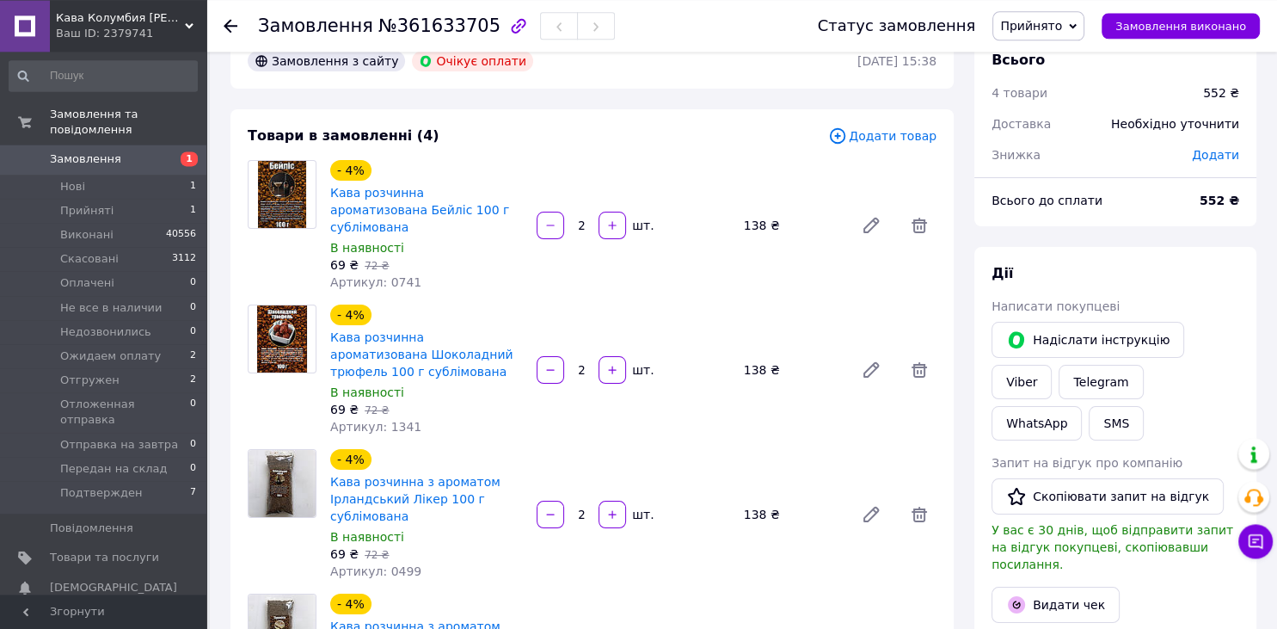
scroll to position [90, 0]
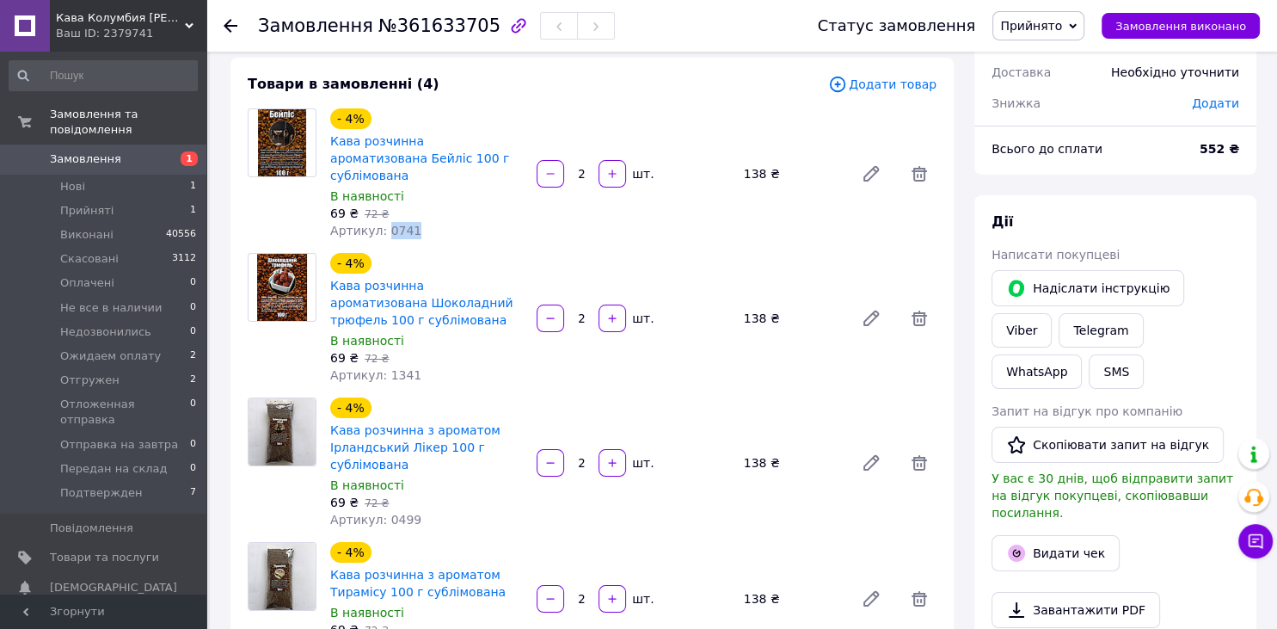
drag, startPoint x: 404, startPoint y: 212, endPoint x: 383, endPoint y: 218, distance: 22.1
click at [383, 224] on span "Артикул: 0741" at bounding box center [375, 231] width 91 height 14
copy span "0741"
click at [491, 222] on div "Артикул: 0741" at bounding box center [426, 230] width 193 height 17
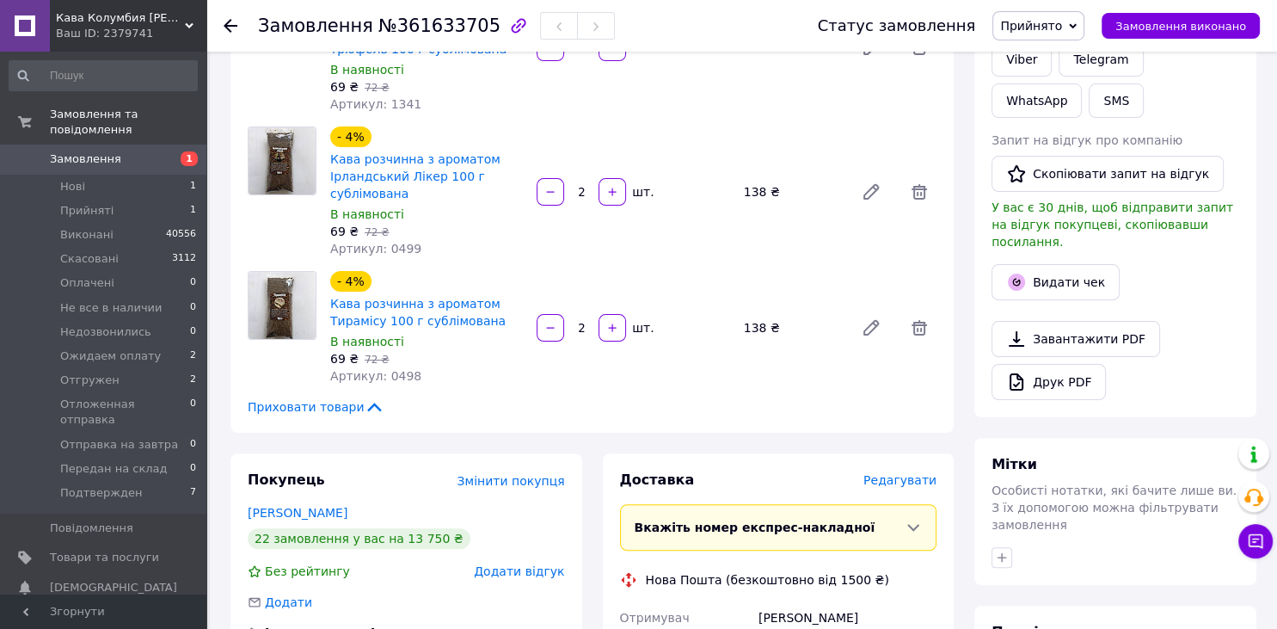
scroll to position [363, 0]
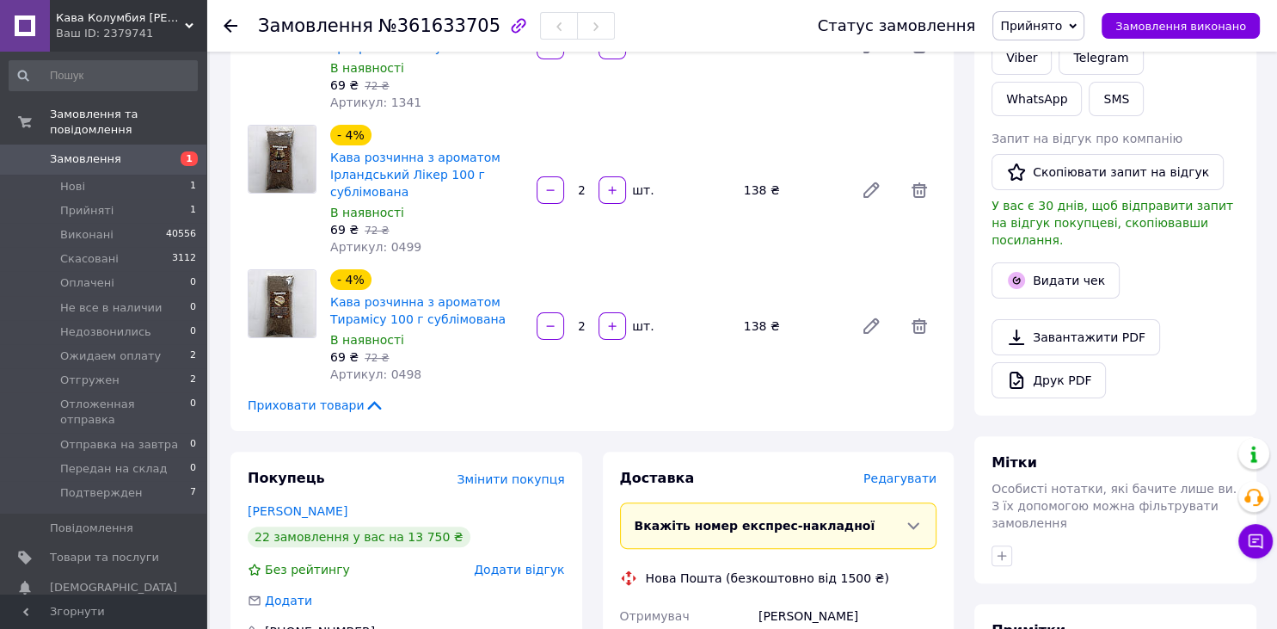
click at [834, 361] on div "- 4% Кава розчинна з ароматом Тирамісу 100 г сублімована В наявності 69 ₴   72 …" at bounding box center [633, 326] width 620 height 120
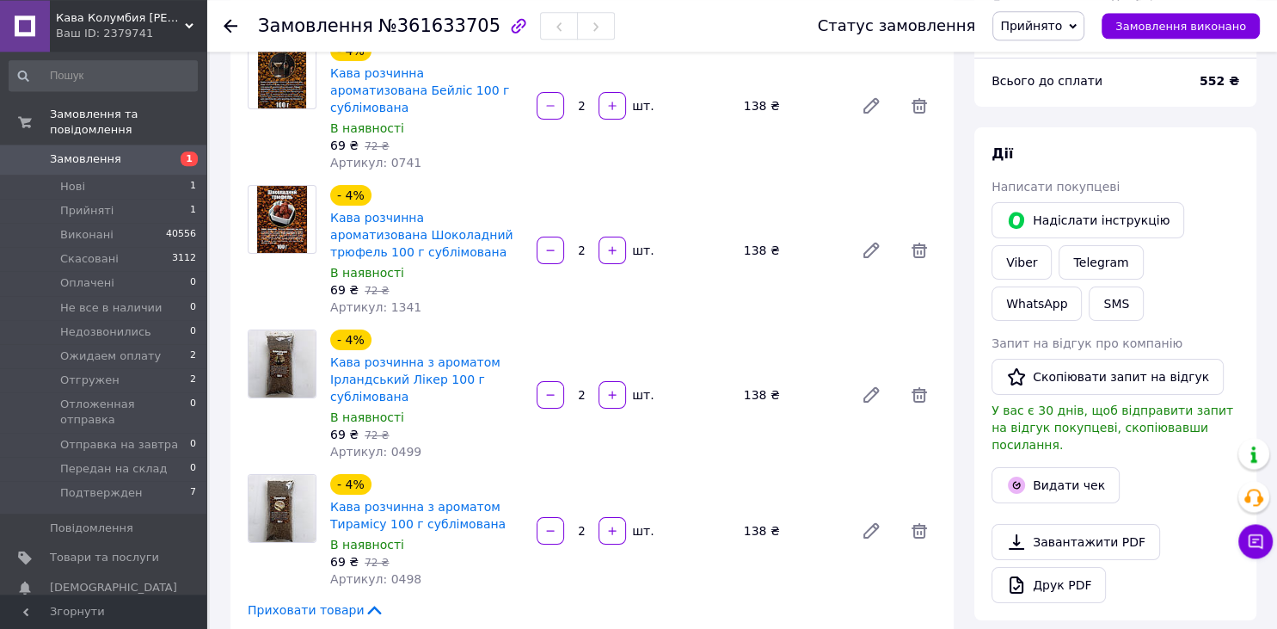
scroll to position [0, 0]
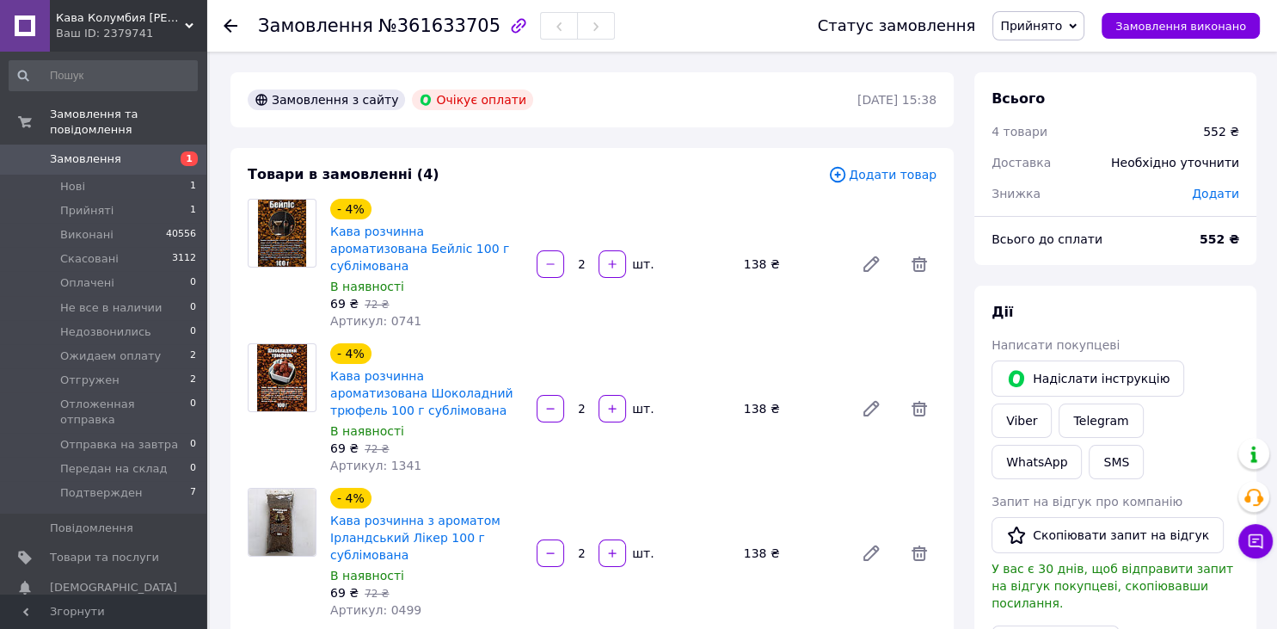
click at [1077, 28] on icon at bounding box center [1073, 26] width 8 height 8
click at [1066, 195] on li "Ожидаем оплату" at bounding box center [1068, 189] width 150 height 26
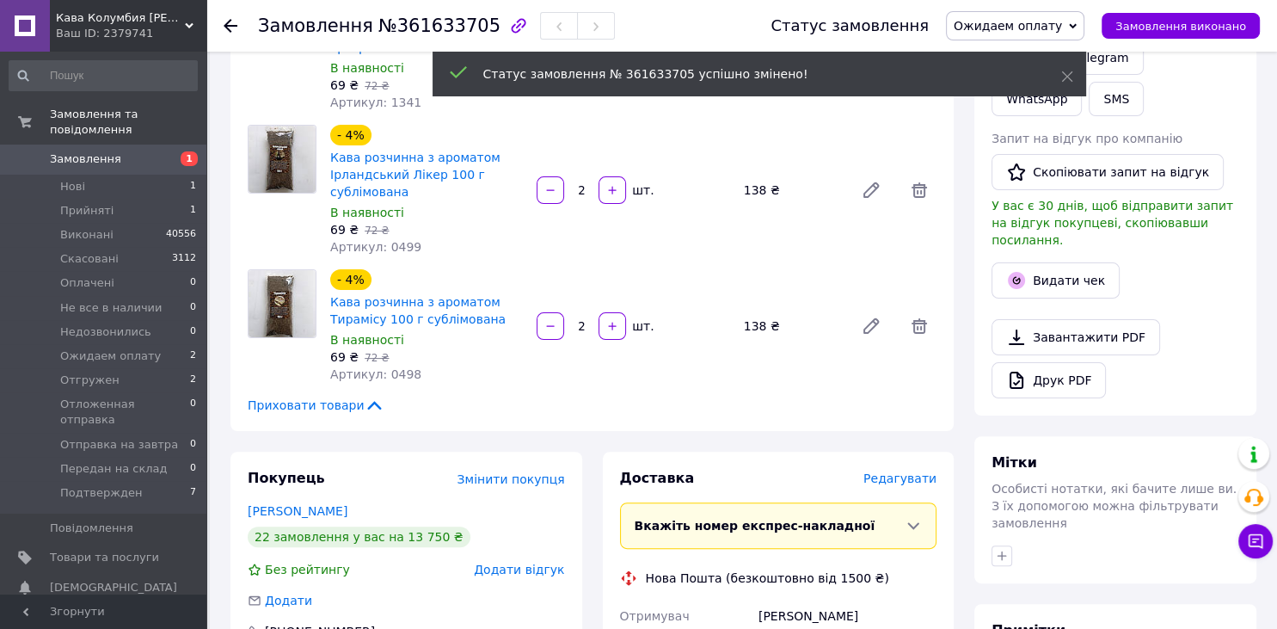
scroll to position [726, 0]
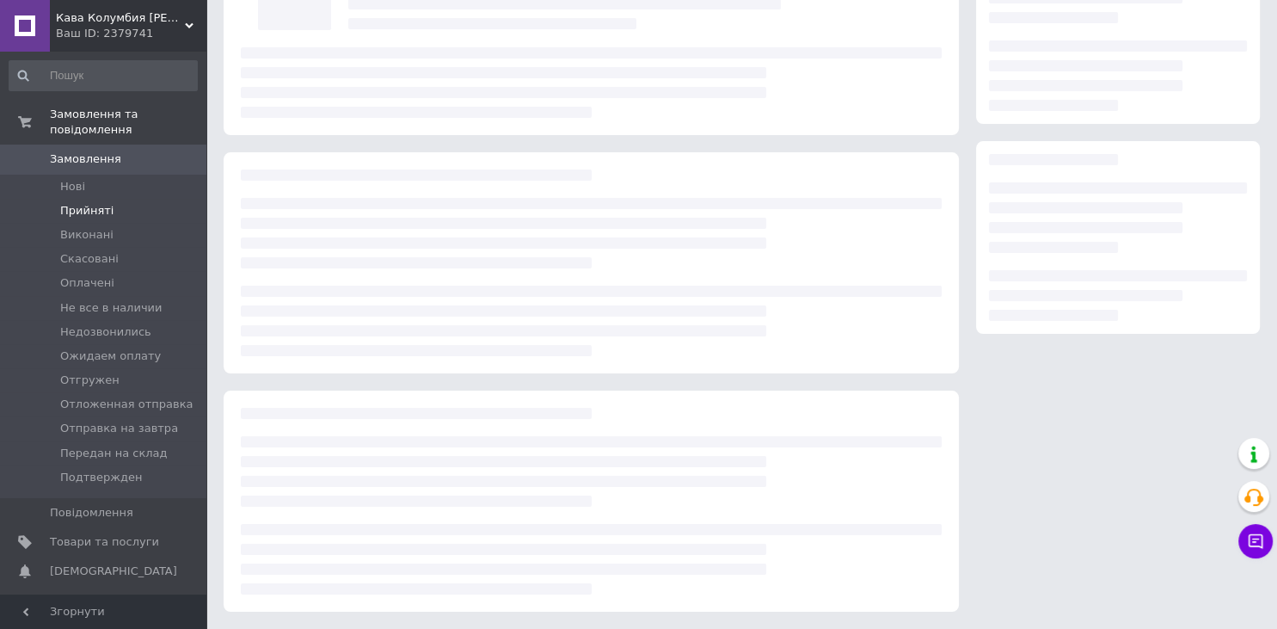
scroll to position [685, 0]
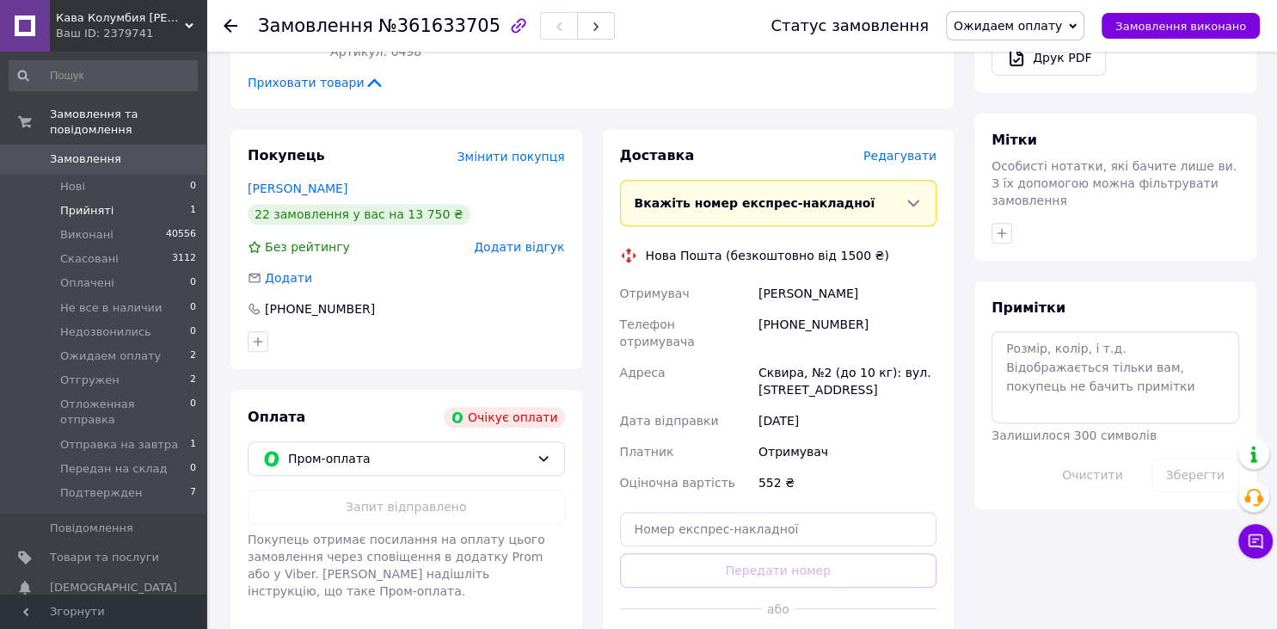
click at [107, 199] on li "Прийняті 1" at bounding box center [103, 211] width 206 height 24
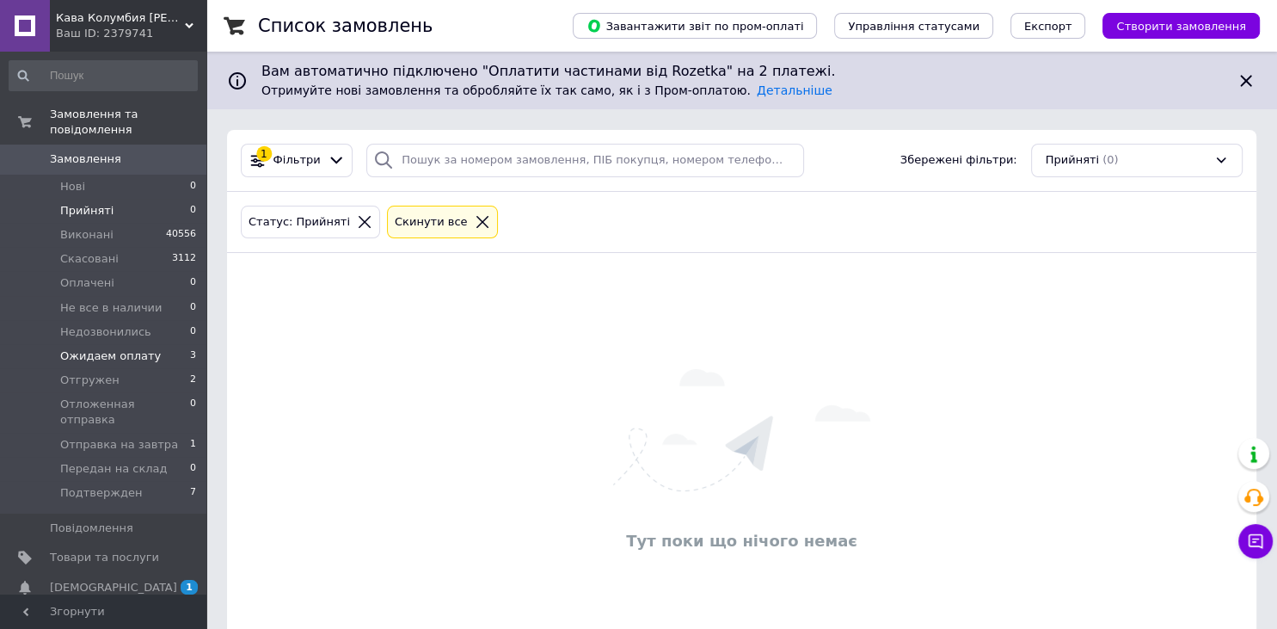
click at [93, 348] on span "Ожидаем оплату" at bounding box center [110, 355] width 101 height 15
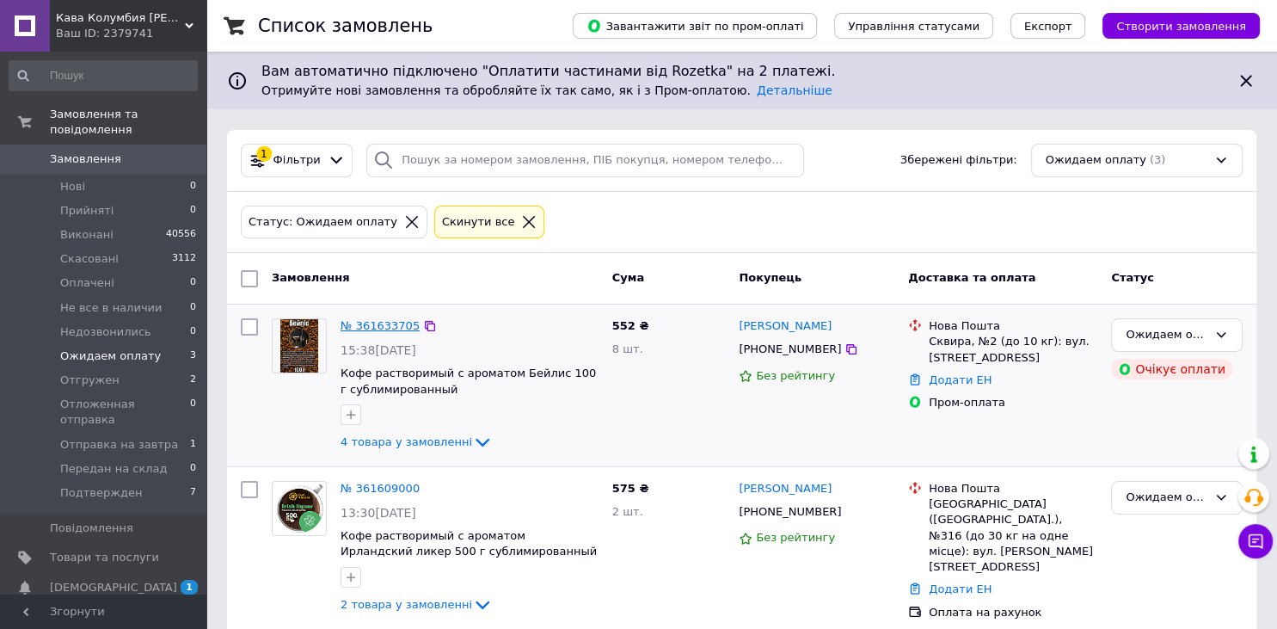
click at [381, 322] on link "№ 361633705" at bounding box center [380, 325] width 79 height 13
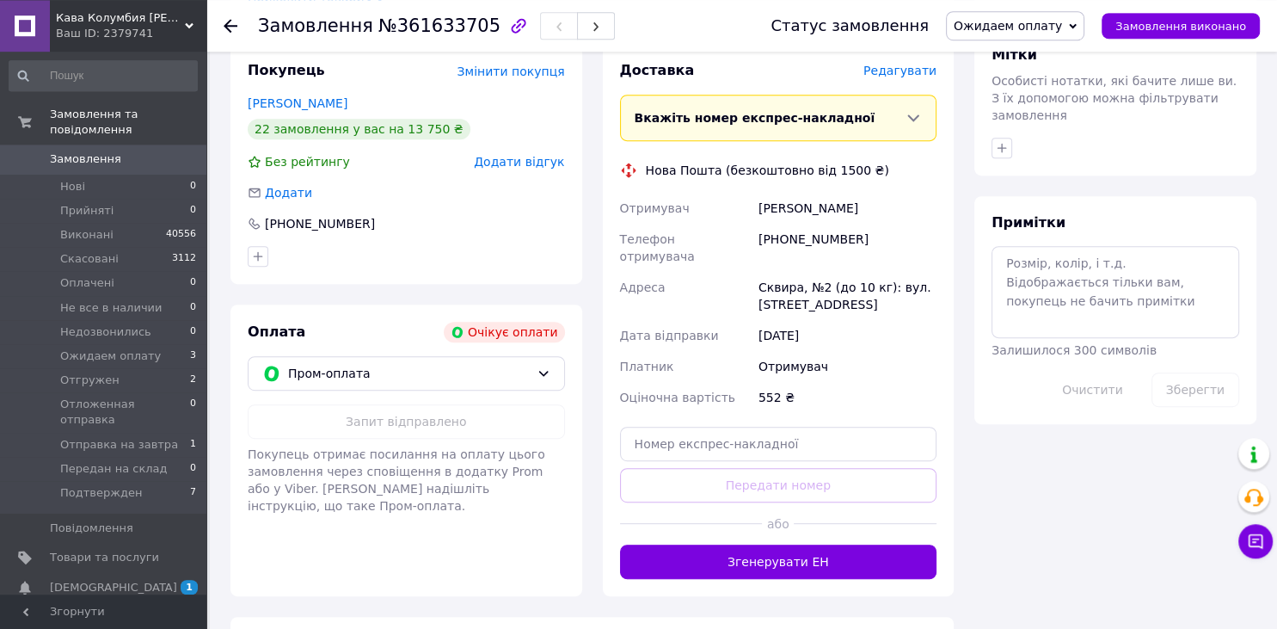
scroll to position [726, 0]
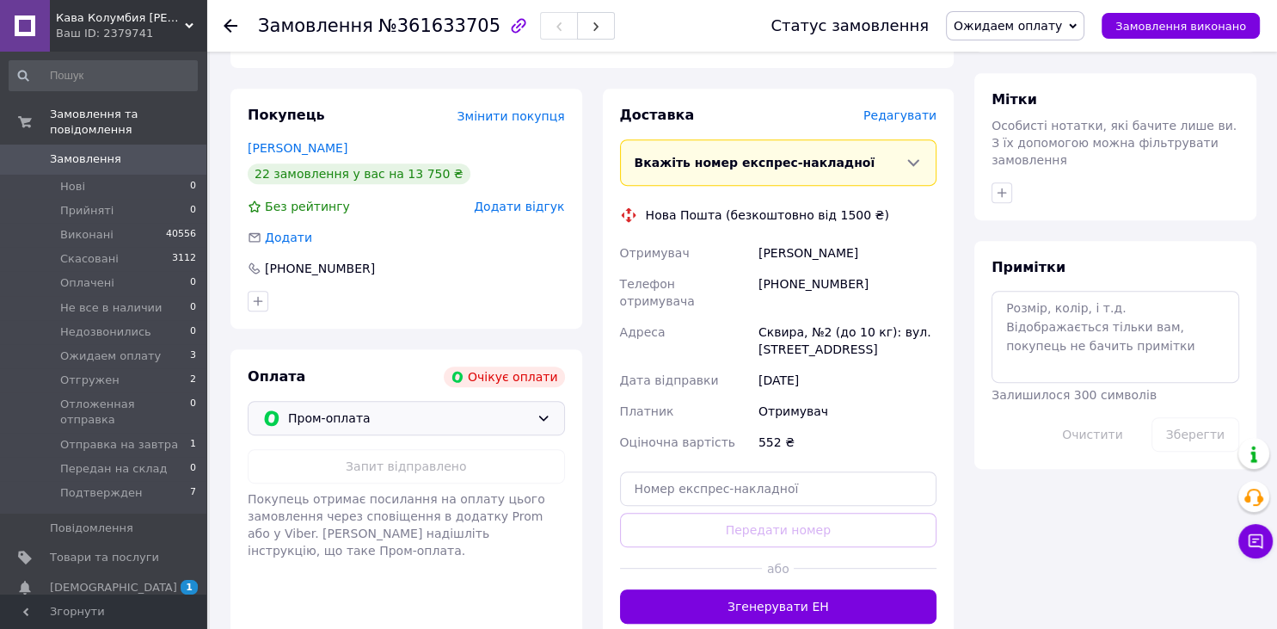
click at [423, 408] on span "Пром-оплата" at bounding box center [409, 417] width 242 height 19
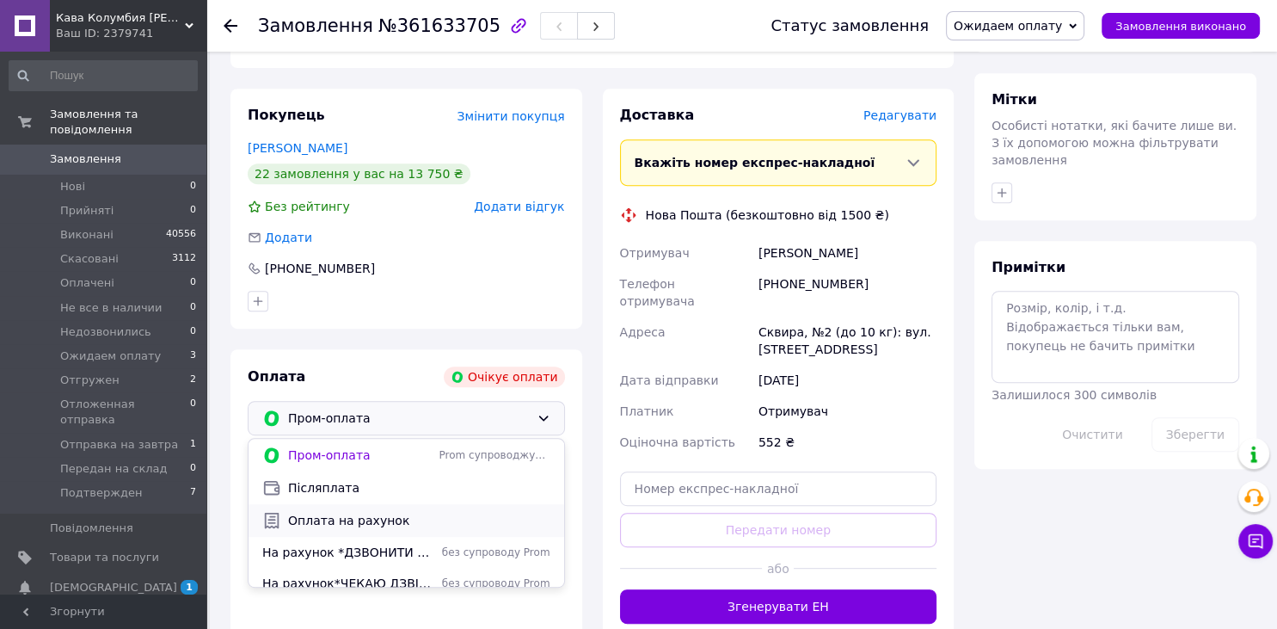
click at [371, 512] on span "Оплата на рахунок" at bounding box center [419, 520] width 262 height 17
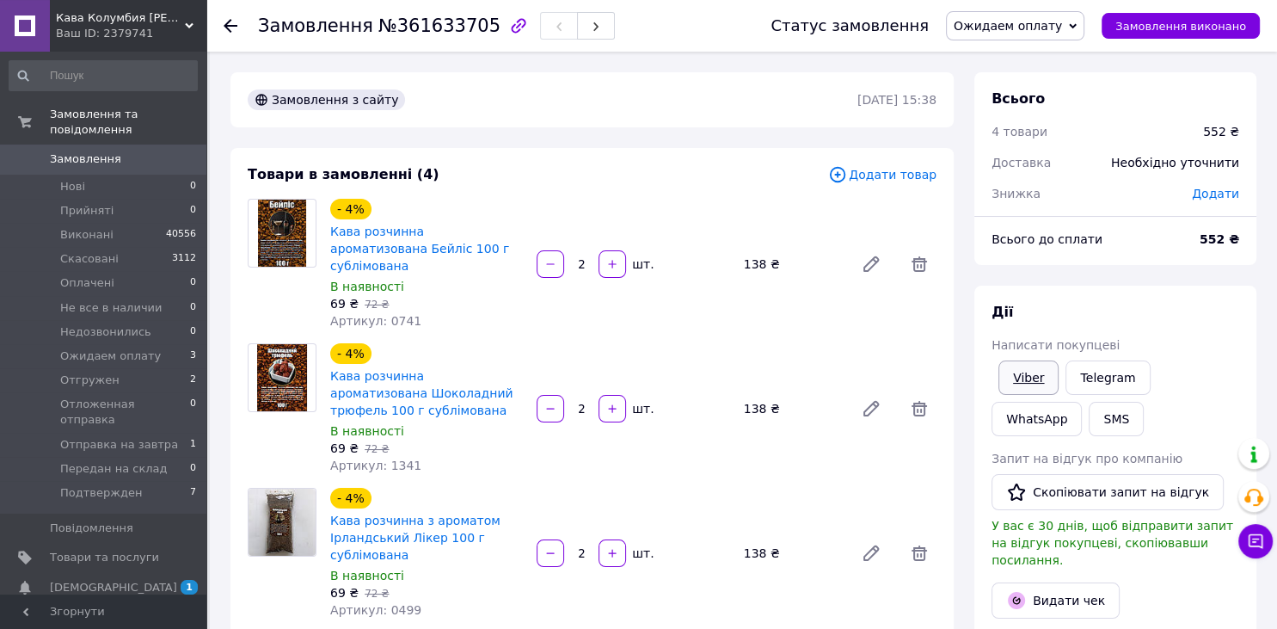
scroll to position [0, 0]
click at [1089, 414] on button "SMS" at bounding box center [1116, 419] width 55 height 34
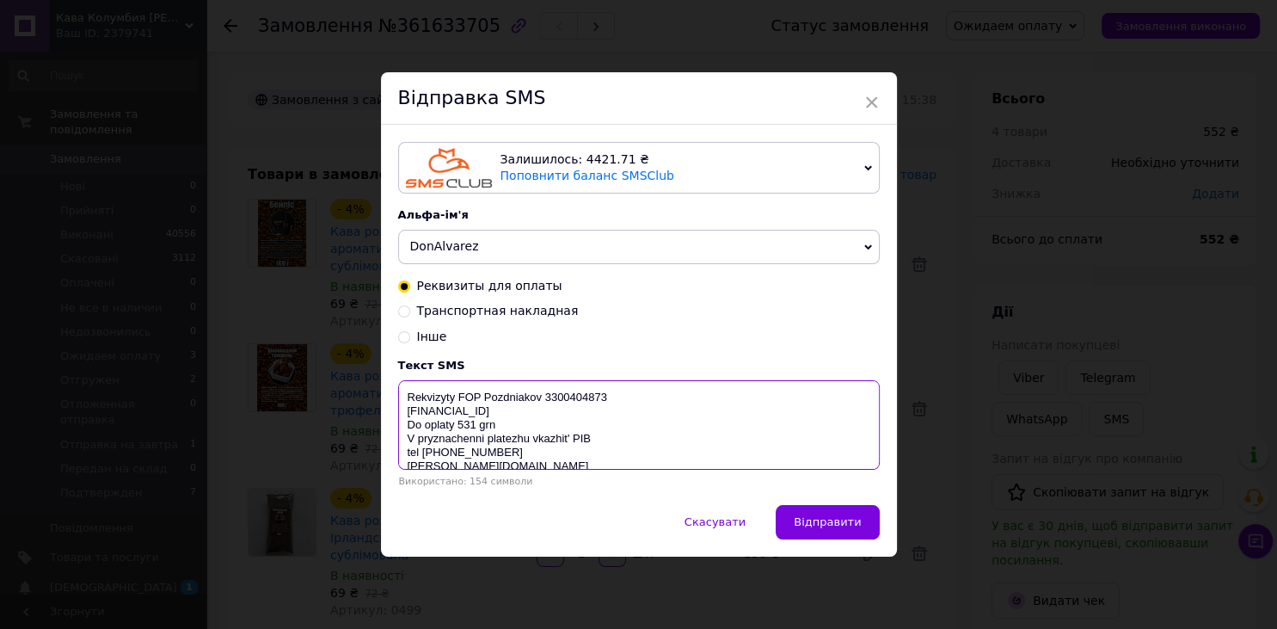
click at [476, 421] on textarea "Rekvizyty FOP Pozdniakov 3300404873 UA163052990000026000035910674 Do oplaty 531…" at bounding box center [639, 424] width 482 height 89
type textarea "Rekvizyty FOP Pozdniakov 3300404873 UA163052990000026000035910674 Do oplaty 552…"
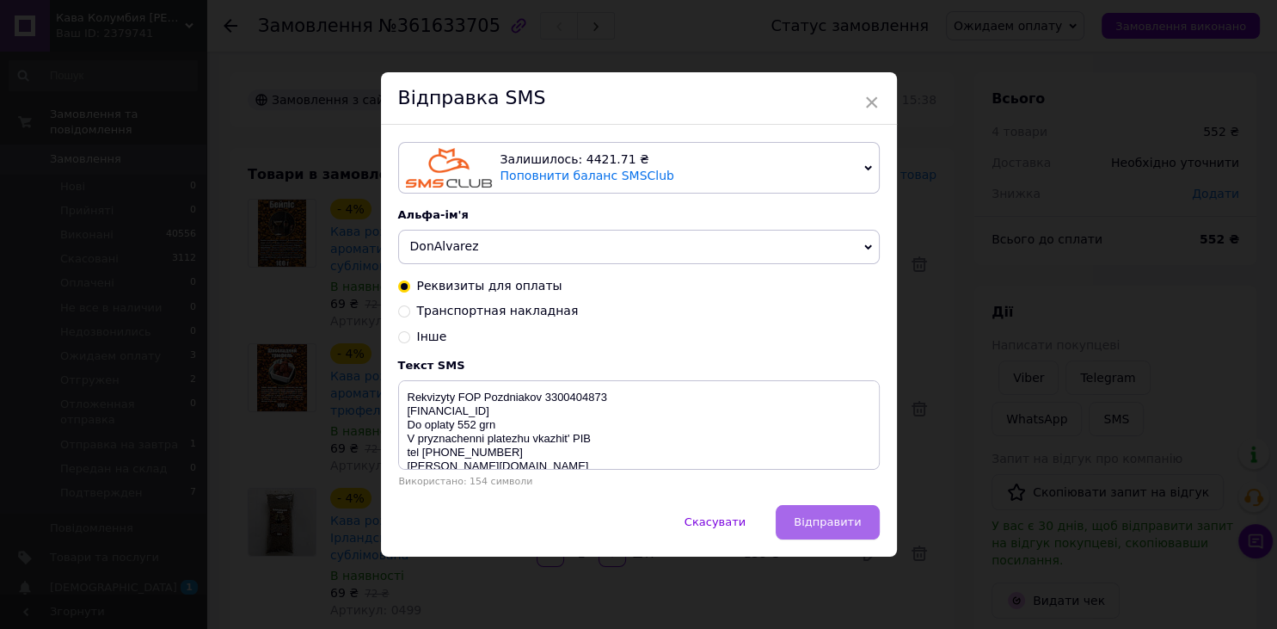
click at [811, 514] on button "Відправити" at bounding box center [827, 522] width 103 height 34
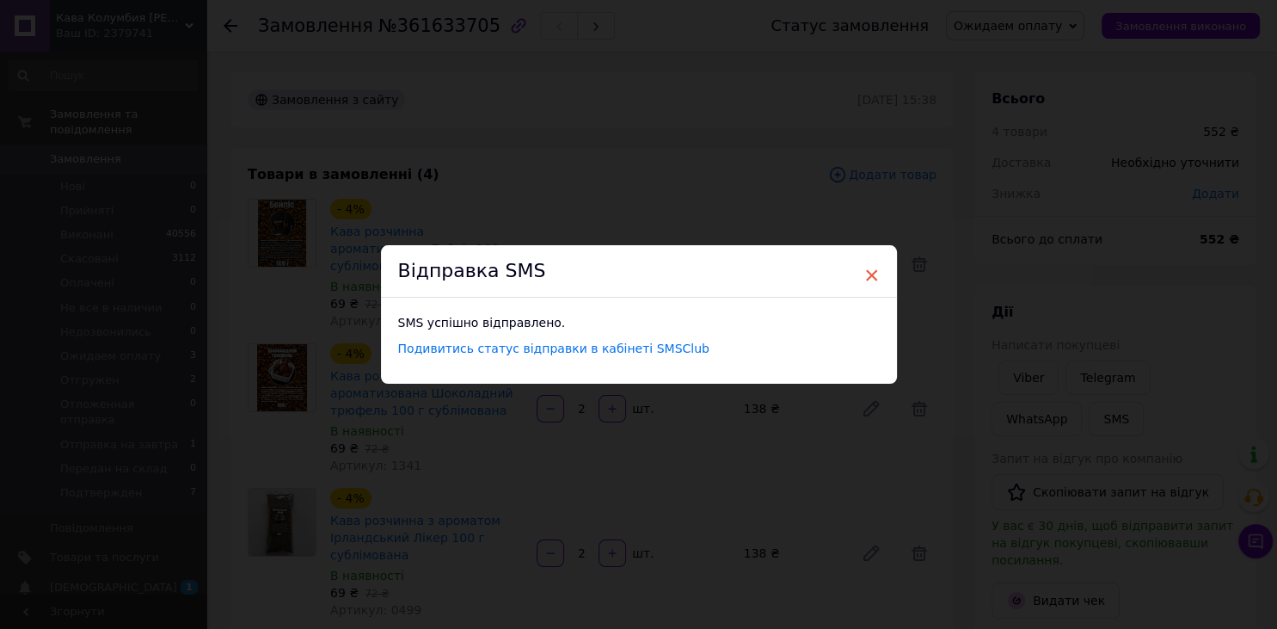
click at [865, 270] on span "×" at bounding box center [871, 275] width 15 height 29
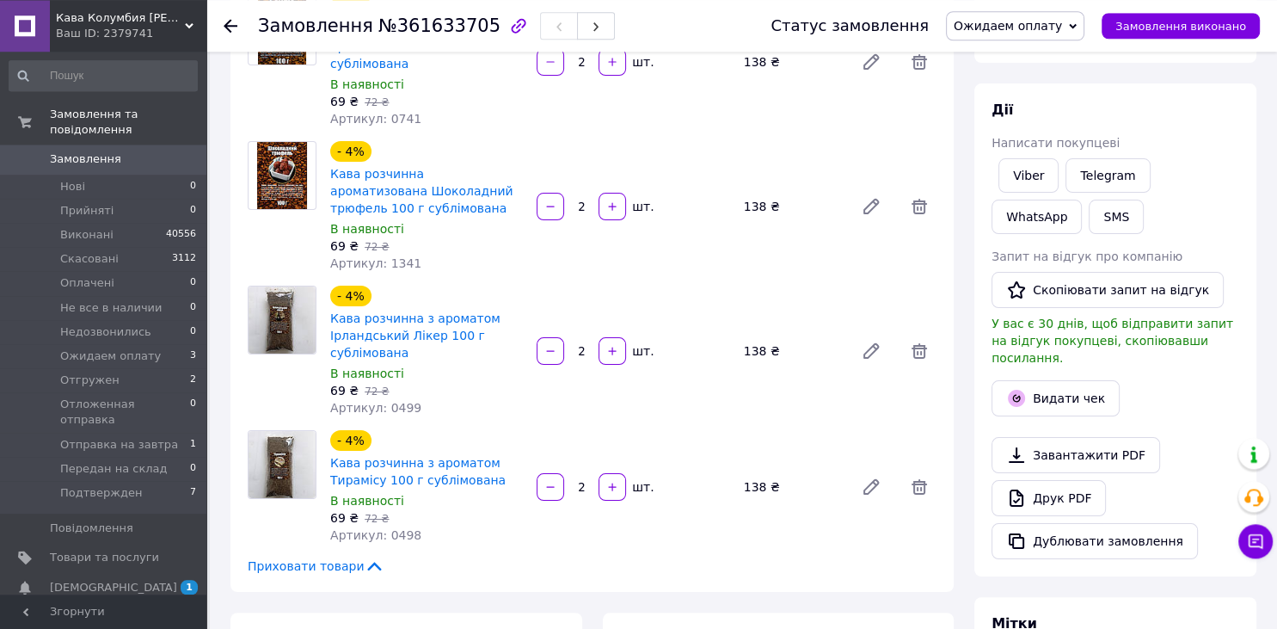
scroll to position [544, 0]
